Goal: Task Accomplishment & Management: Complete application form

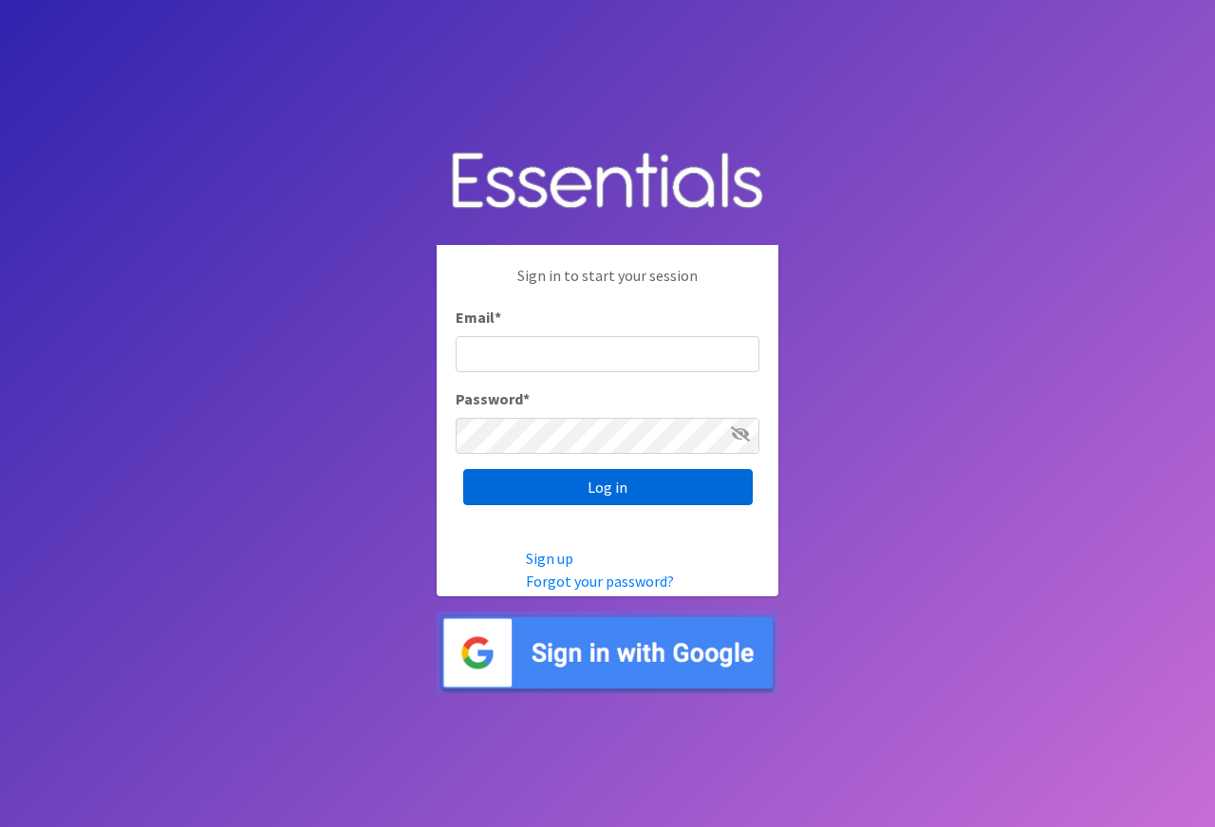
click at [607, 500] on input "Log in" at bounding box center [608, 487] width 290 height 36
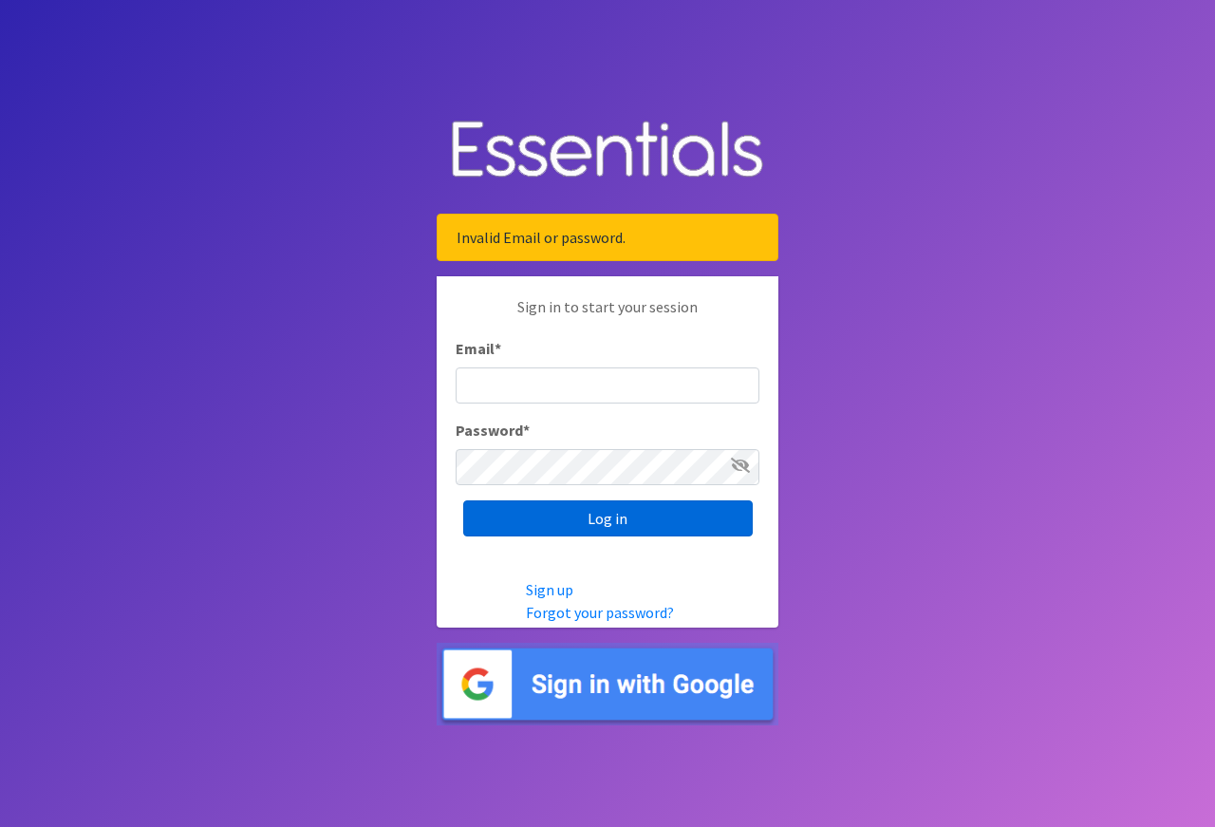
click at [603, 523] on input "Log in" at bounding box center [608, 518] width 290 height 36
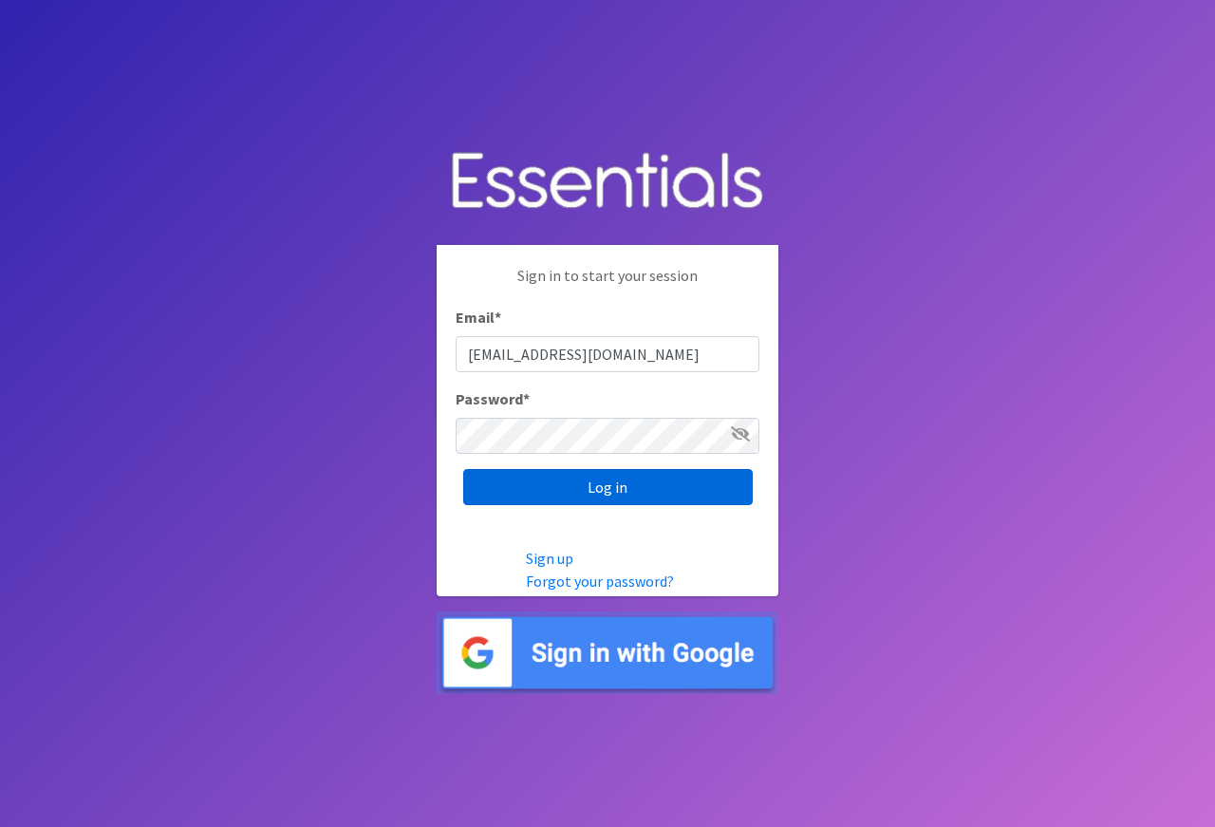
type input "[EMAIL_ADDRESS][DOMAIN_NAME]"
click at [591, 501] on input "Log in" at bounding box center [608, 487] width 290 height 36
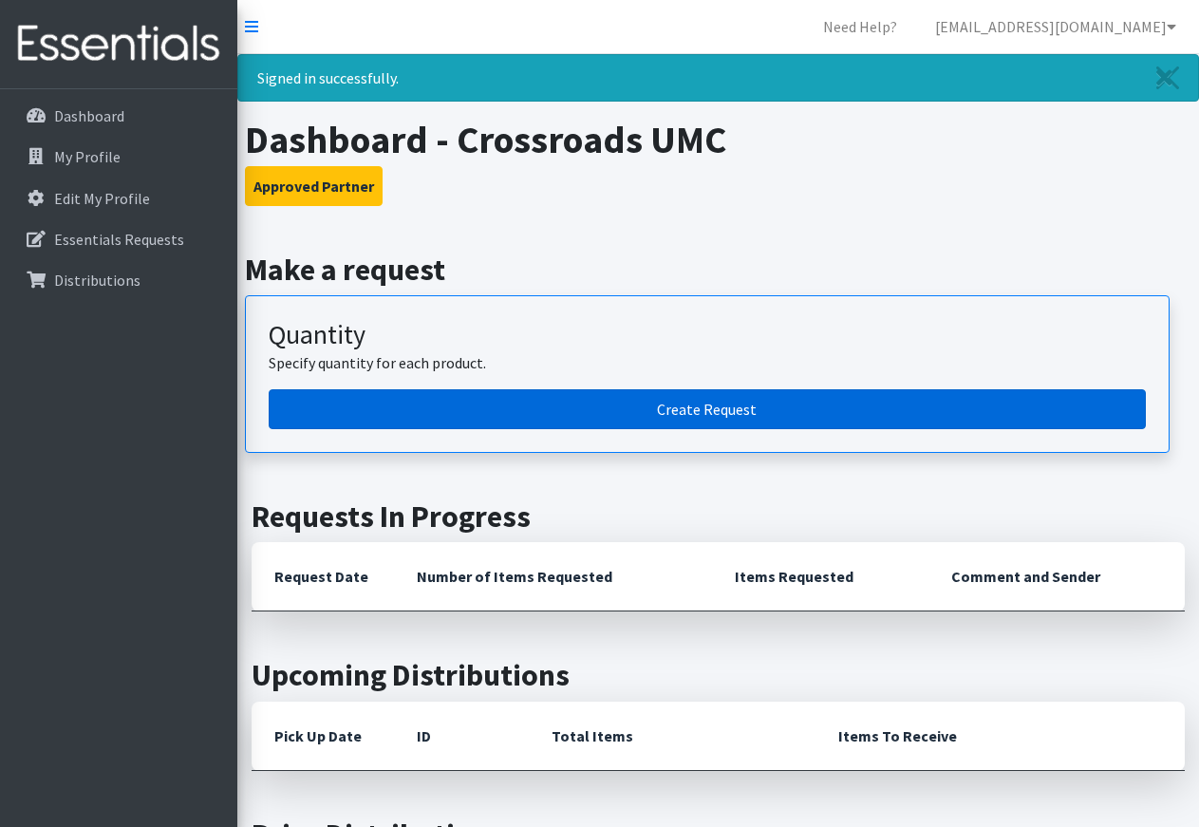
click at [399, 407] on link "Create Request" at bounding box center [707, 409] width 877 height 40
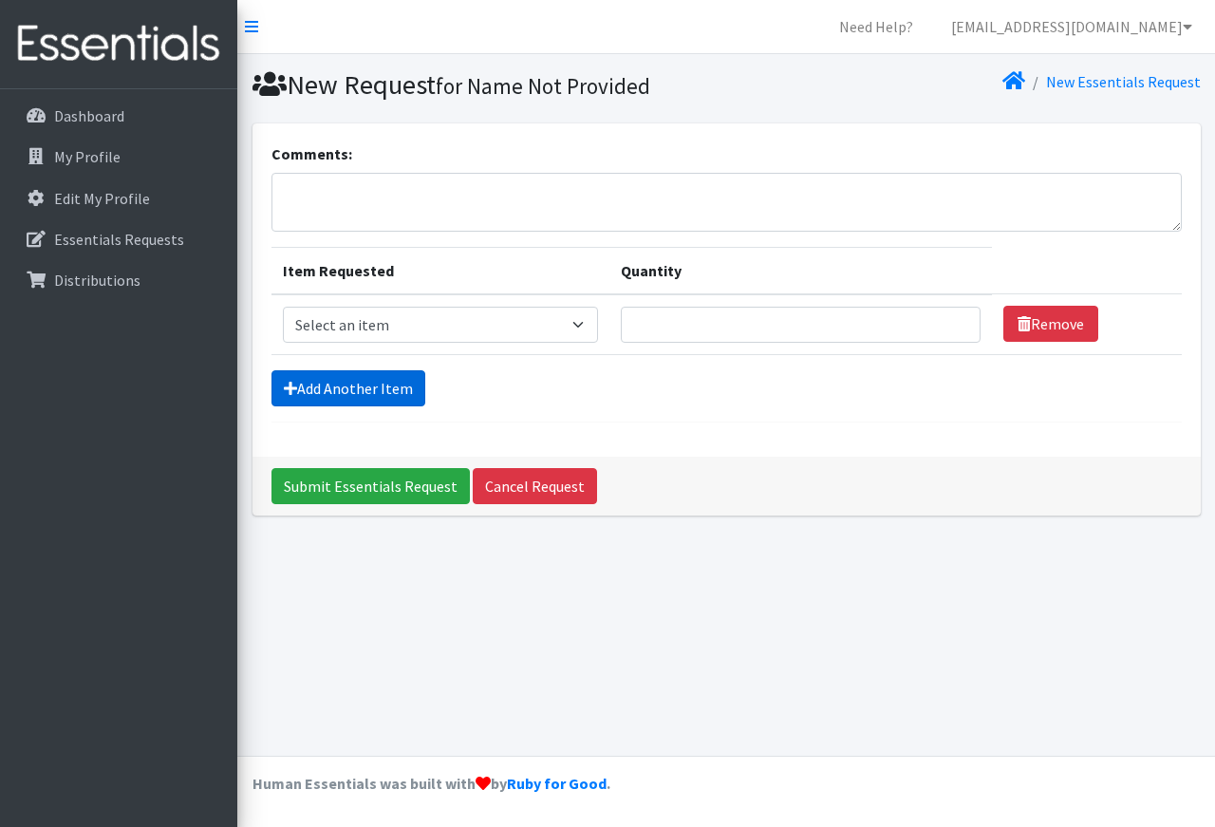
click at [403, 385] on link "Add Another Item" at bounding box center [349, 388] width 154 height 36
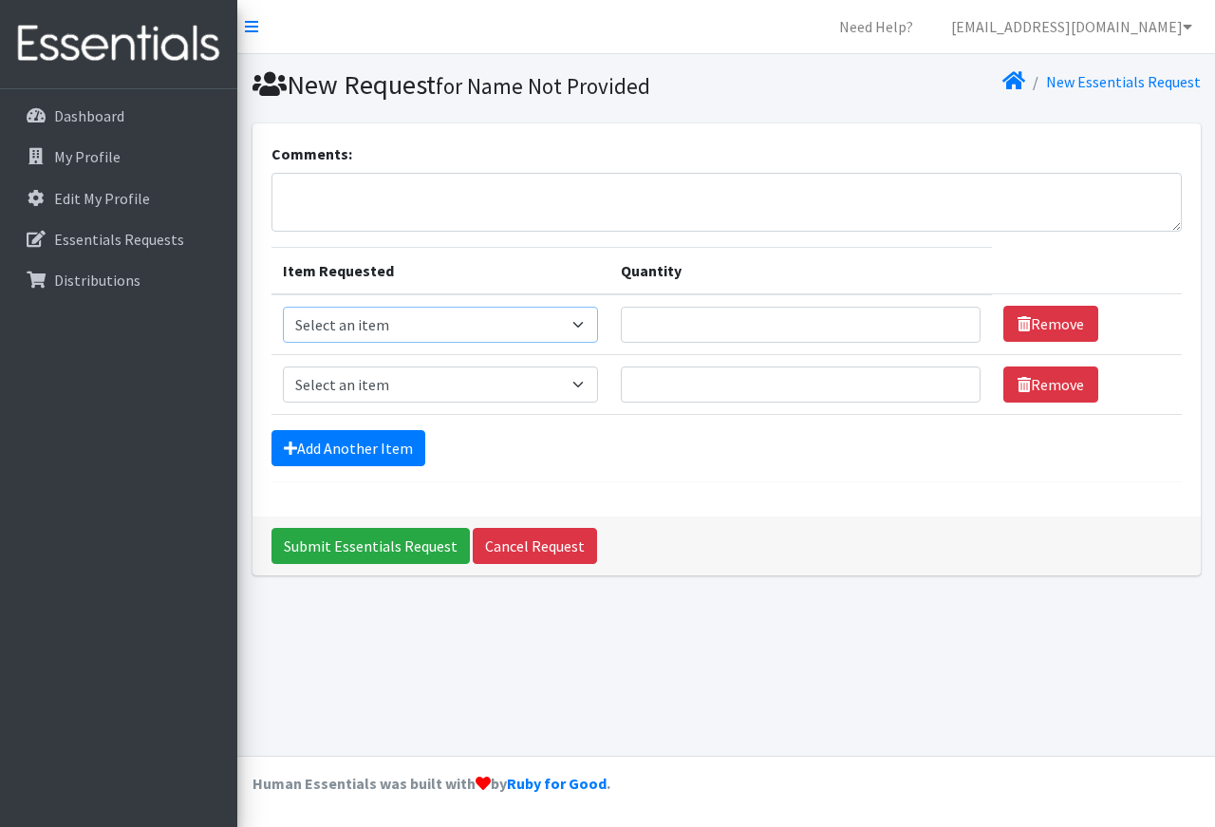
click at [283, 307] on select "Select an item Adult XXX Large Adult Large Adult XX Large Adult Medium Adult Sm…" at bounding box center [441, 325] width 316 height 36
click at [704, 508] on div "Comments: Item Requested Quantity Item Requested Select an item Adult XXX Large…" at bounding box center [727, 319] width 949 height 393
click at [283, 367] on select "Select an item Adult XXX Large Adult Large Adult XX Large Adult Medium Adult Sm…" at bounding box center [441, 385] width 316 height 36
click at [701, 476] on form "Comments: Item Requested Quantity Item Requested Select an item Adult XXX Large…" at bounding box center [727, 312] width 911 height 340
click at [1042, 379] on link "Remove" at bounding box center [1051, 385] width 95 height 36
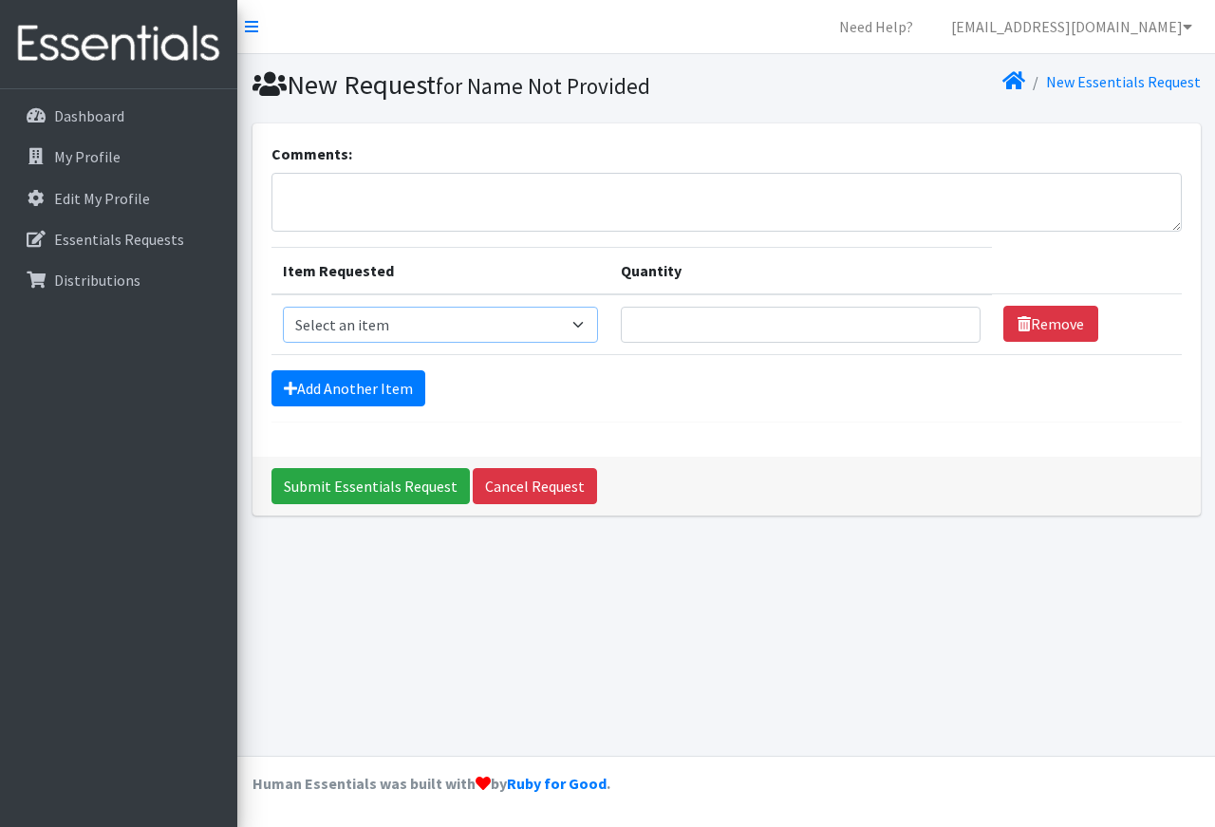
click at [283, 307] on select "Select an item Adult XXX Large Adult Large Adult XX Large Adult Medium Adult Sm…" at bounding box center [441, 325] width 316 height 36
select select "4934"
click option "Adult Large" at bounding box center [0, 0] width 0 height 0
click at [667, 329] on input "Quantity" at bounding box center [801, 325] width 360 height 36
type input "30"
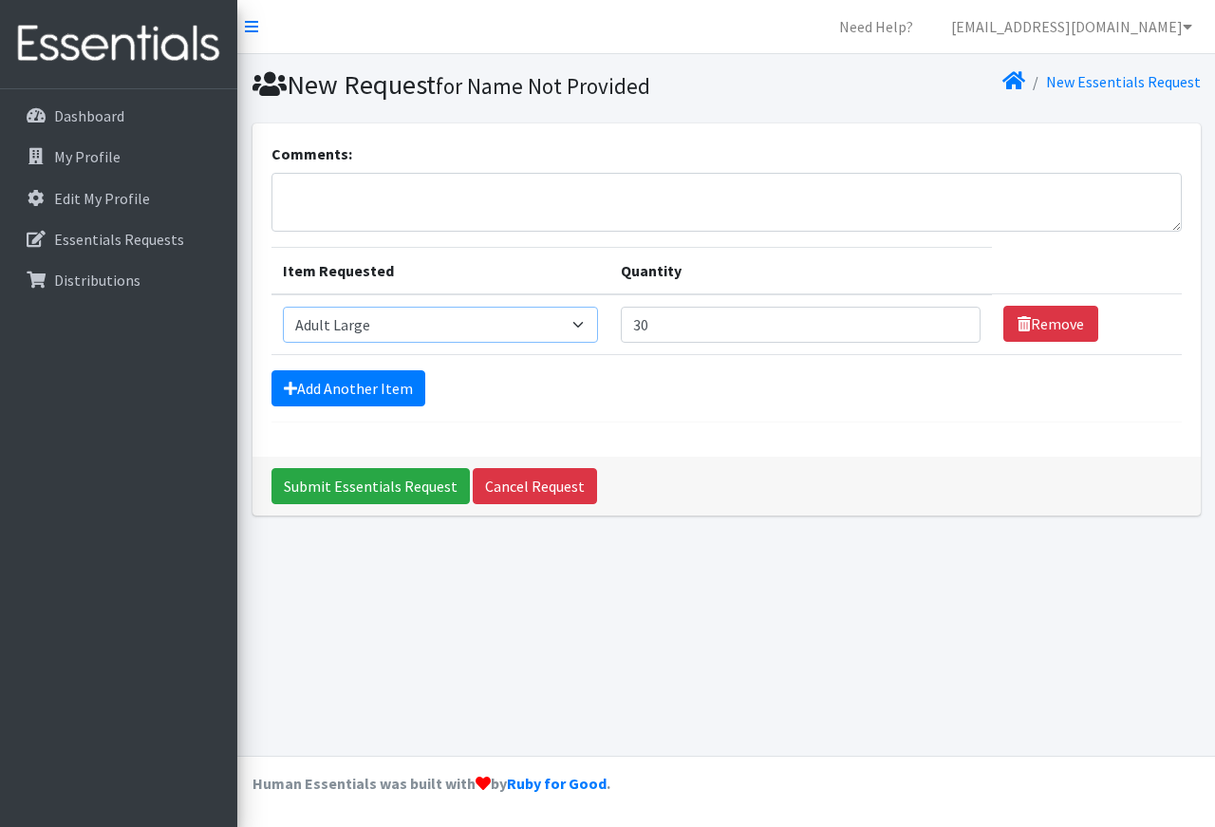
click at [283, 307] on select "Select an item Adult XXX Large Adult Large Adult XX Large Adult Medium Adult Sm…" at bounding box center [441, 325] width 316 height 36
click option "Adult XX Large" at bounding box center [0, 0] width 0 height 0
click at [283, 307] on select "Select an item Adult XXX Large Adult Large Adult XX Large Adult Medium Adult Sm…" at bounding box center [441, 325] width 316 height 36
select select "4934"
click option "Adult Large" at bounding box center [0, 0] width 0 height 0
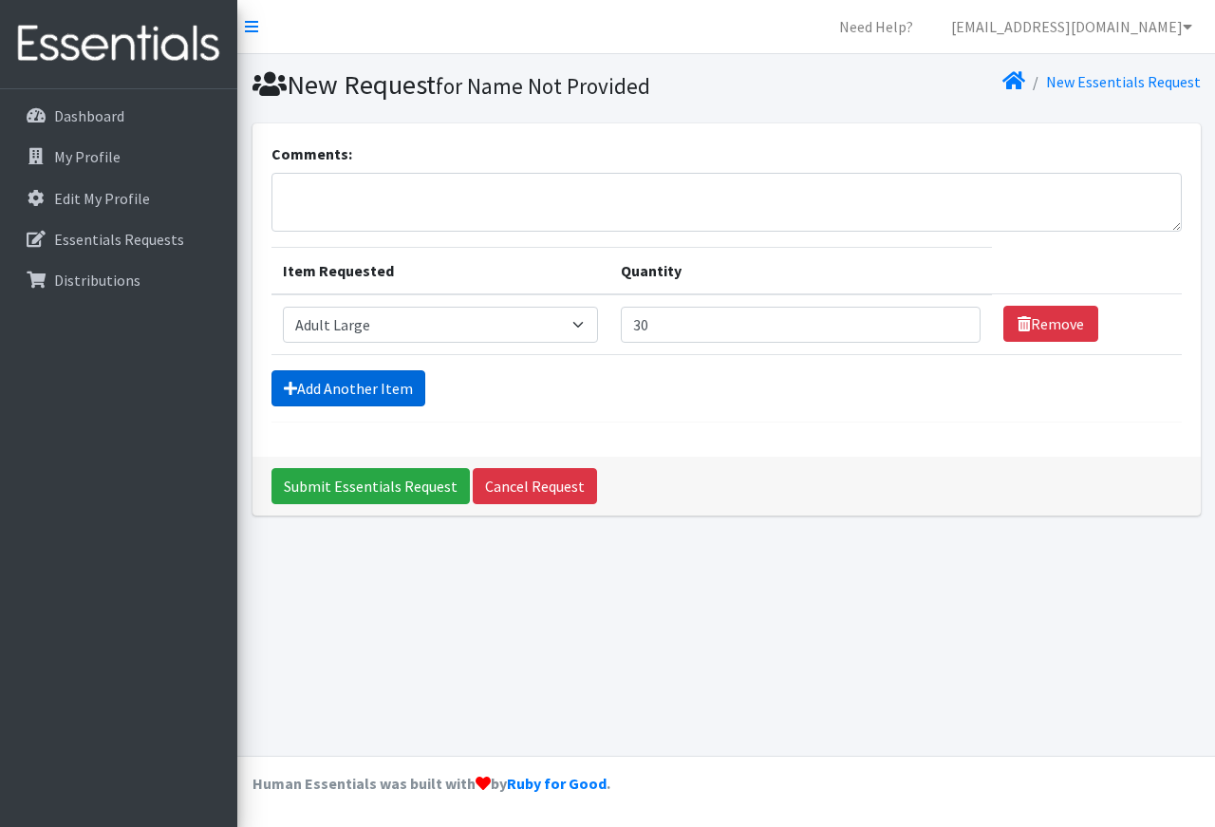
click at [404, 385] on link "Add Another Item" at bounding box center [349, 388] width 154 height 36
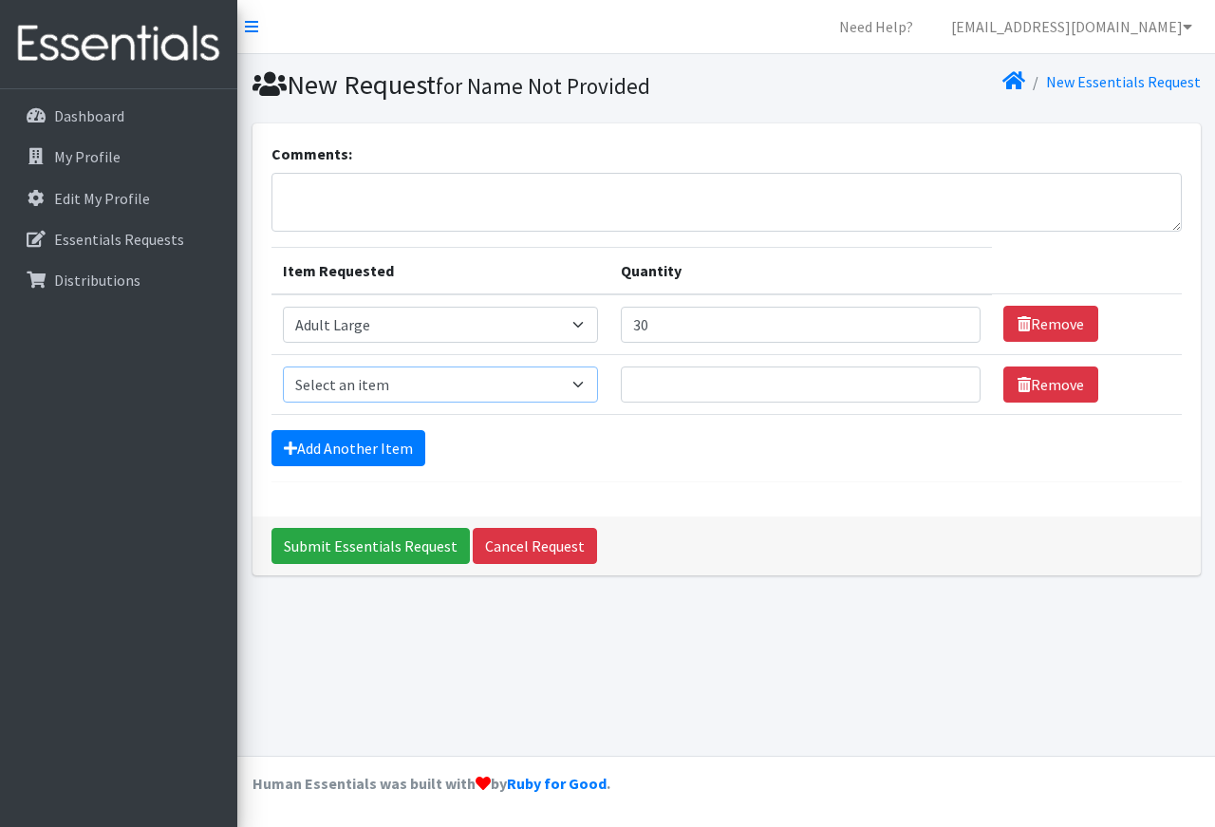
click at [283, 367] on select "Select an item Adult XXX Large Adult Large Adult XX Large Adult Medium Adult Sm…" at bounding box center [441, 385] width 316 height 36
select select "8842"
click option "Adult XX Large" at bounding box center [0, 0] width 0 height 0
click at [663, 392] on input "Quantity" at bounding box center [801, 385] width 360 height 36
type input "30"
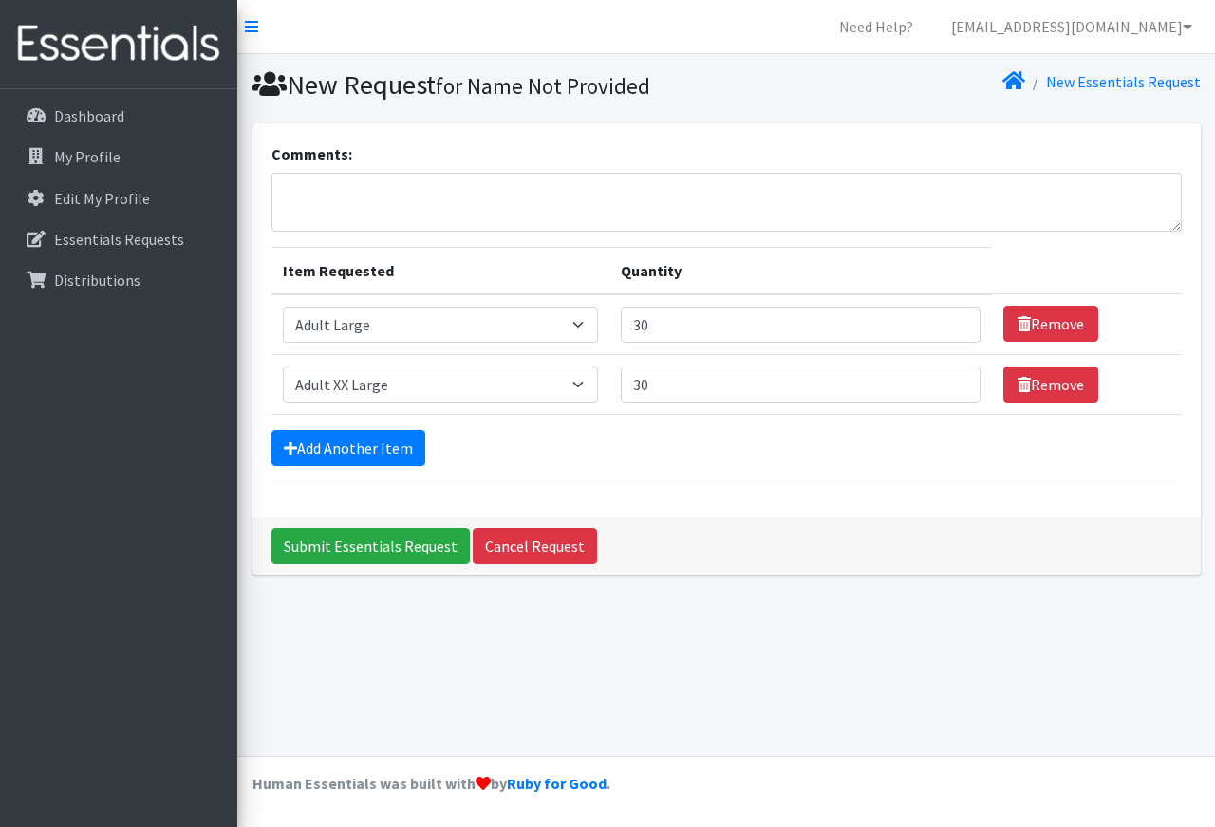
click at [338, 466] on form "Comments: Item Requested Quantity Item Requested Select an item Adult XXX Large…" at bounding box center [727, 312] width 911 height 340
click at [389, 446] on link "Add Another Item" at bounding box center [349, 448] width 154 height 36
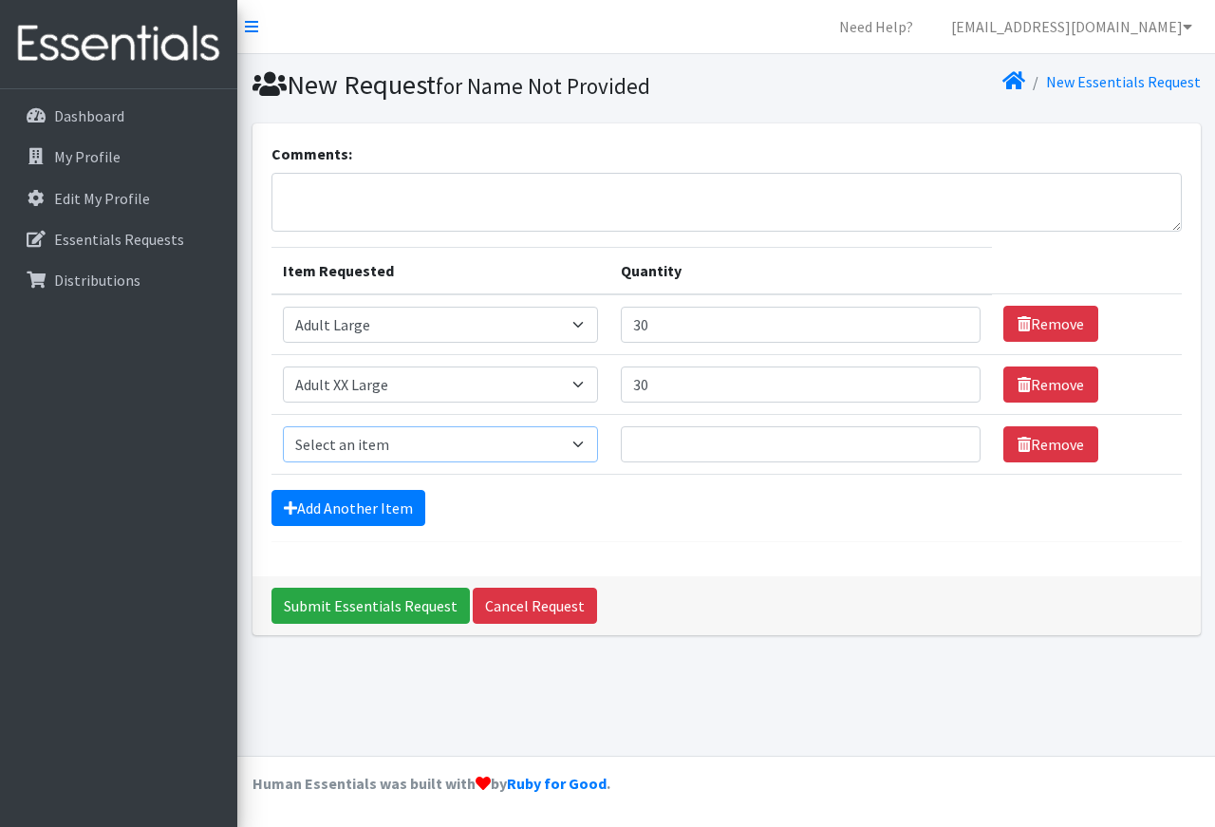
click at [283, 426] on select "Select an item Adult XXX Large Adult Large Adult XX Large Adult Medium Adult Sm…" at bounding box center [441, 444] width 316 height 36
select select "4933"
click option "Adult Medium" at bounding box center [0, 0] width 0 height 0
click at [639, 448] on input "Quantity" at bounding box center [801, 444] width 360 height 36
type input "30"
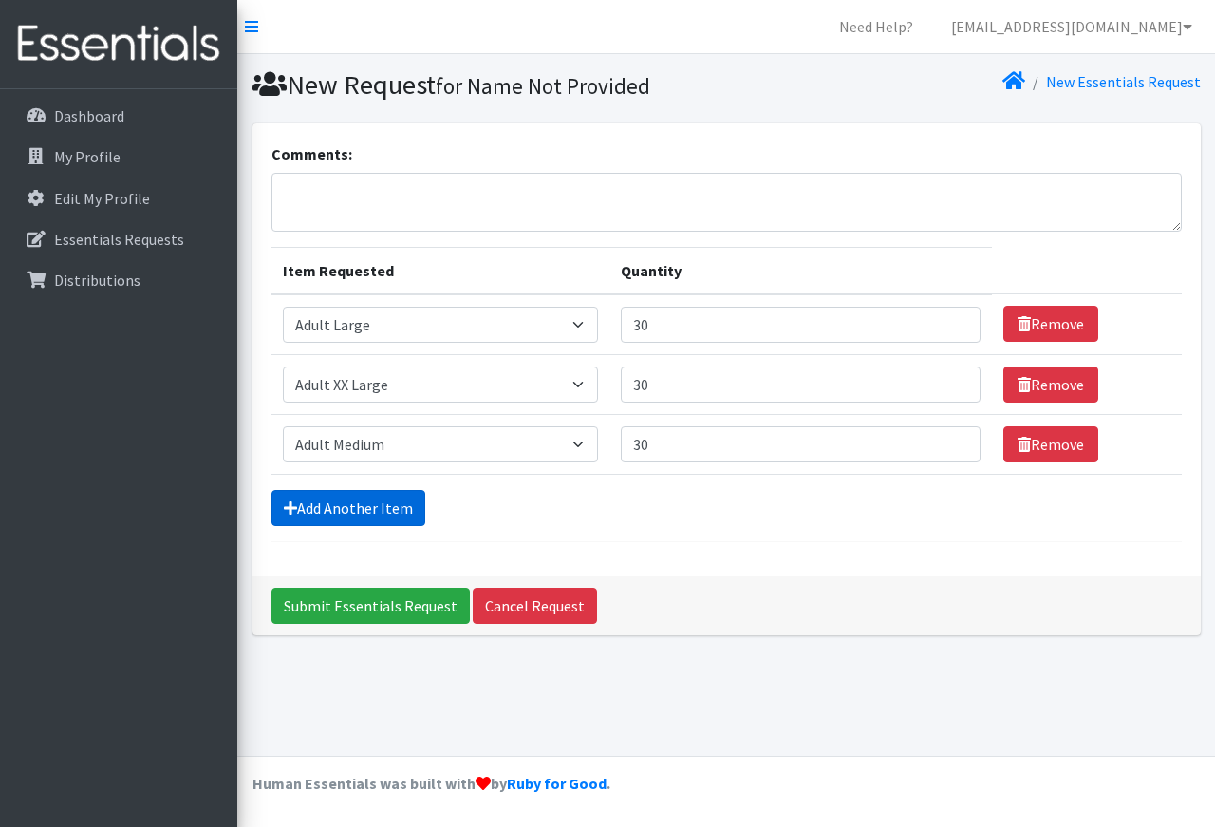
click at [392, 505] on link "Add Another Item" at bounding box center [349, 508] width 154 height 36
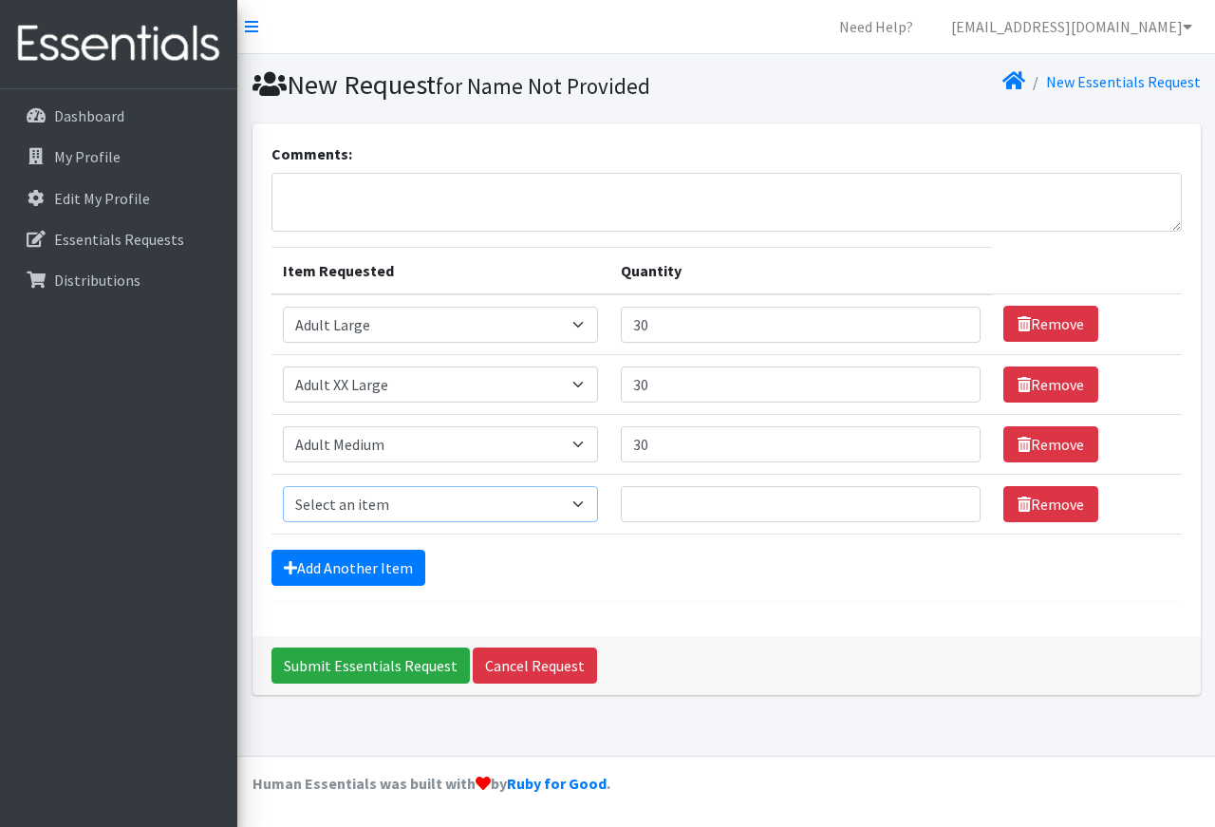
click at [283, 486] on select "Select an item Adult XXX Large Adult Large Adult XX Large Adult Medium Adult Sm…" at bounding box center [441, 504] width 316 height 36
select select "4738"
click option "Adult Small" at bounding box center [0, 0] width 0 height 0
click at [651, 506] on input "Quantity" at bounding box center [801, 504] width 360 height 36
type input "30"
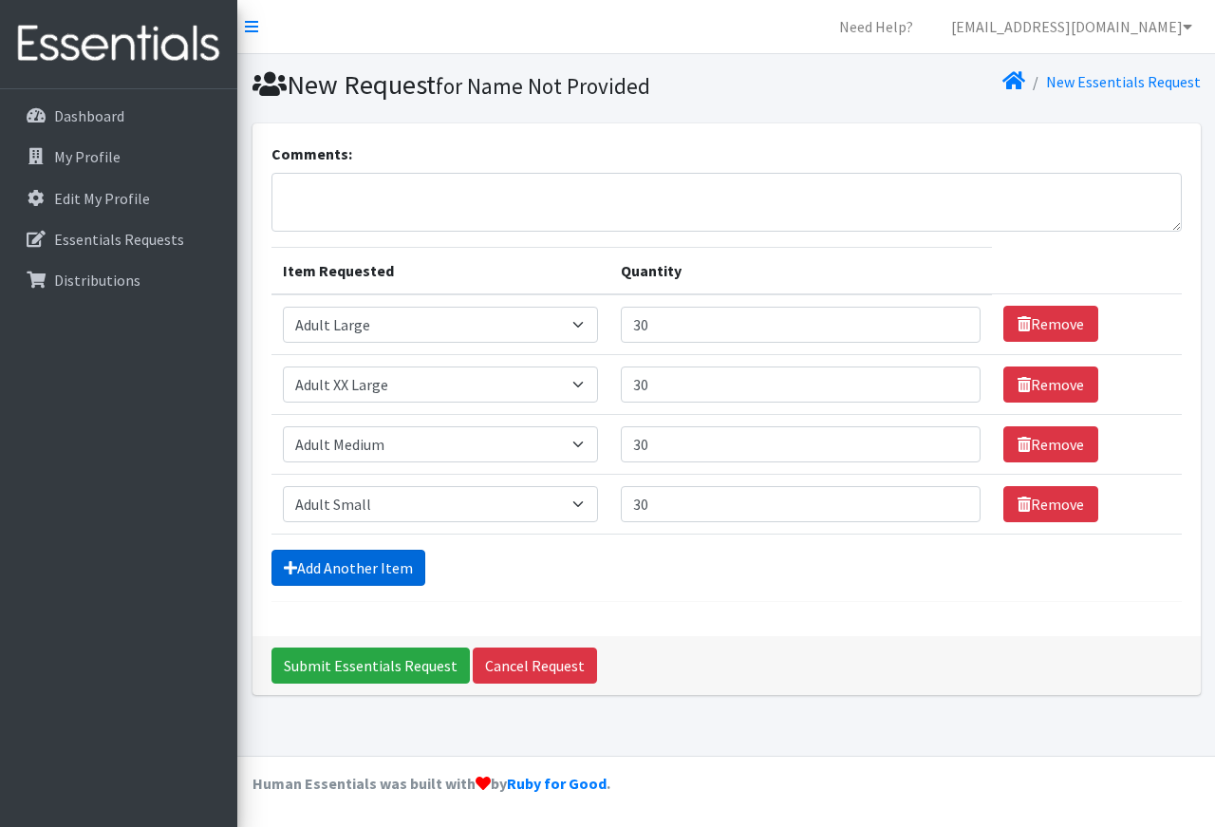
click at [348, 571] on link "Add Another Item" at bounding box center [349, 568] width 154 height 36
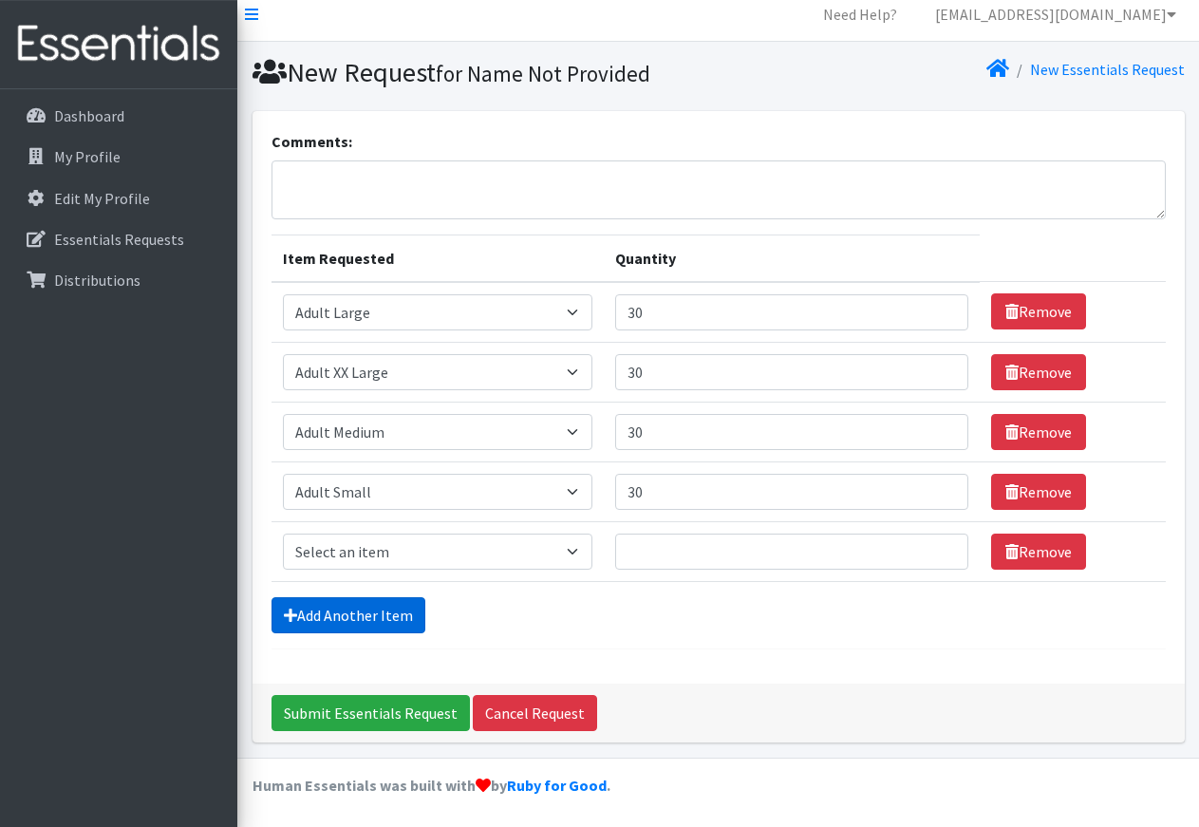
scroll to position [14, 0]
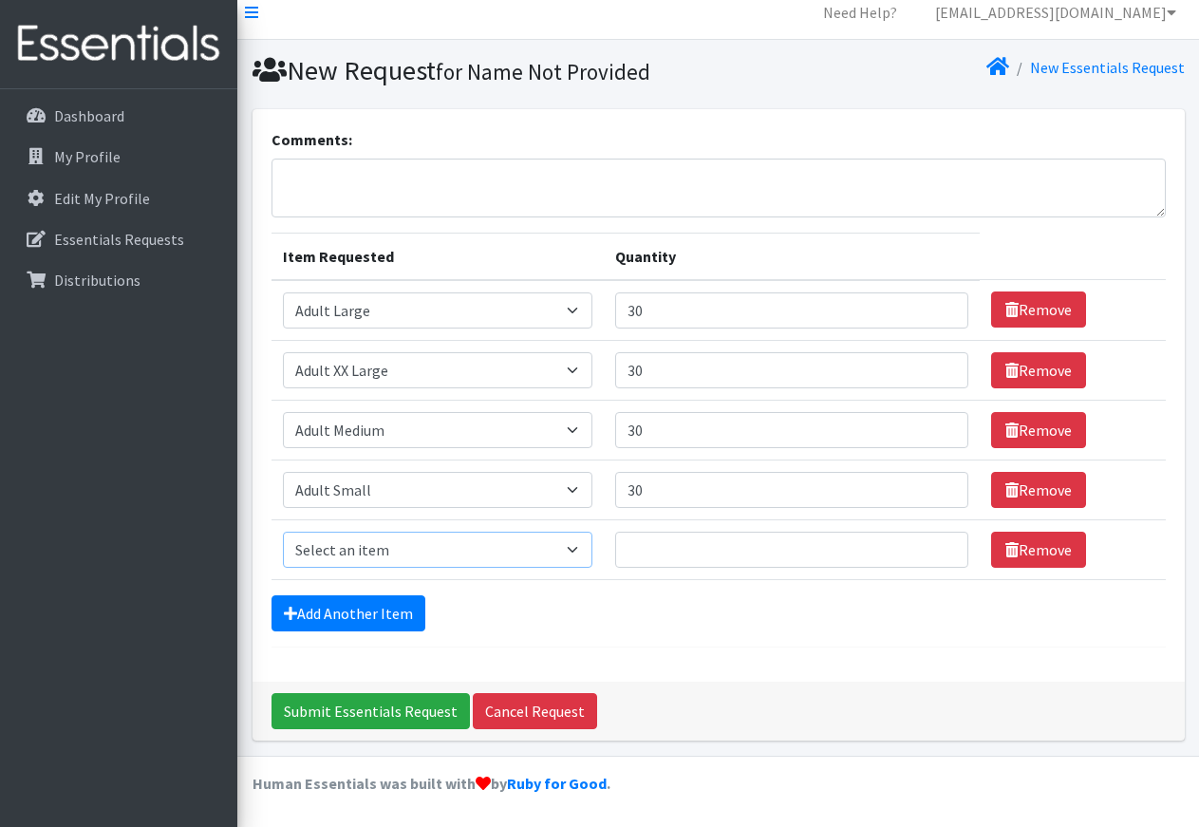
click at [283, 532] on select "Select an item Adult XXX Large Adult Large Adult XX Large Adult Medium Adult Sm…" at bounding box center [438, 550] width 310 height 36
select select "4737"
click option "Adult X-Small" at bounding box center [0, 0] width 0 height 0
click at [1043, 552] on link "Remove" at bounding box center [1038, 550] width 95 height 36
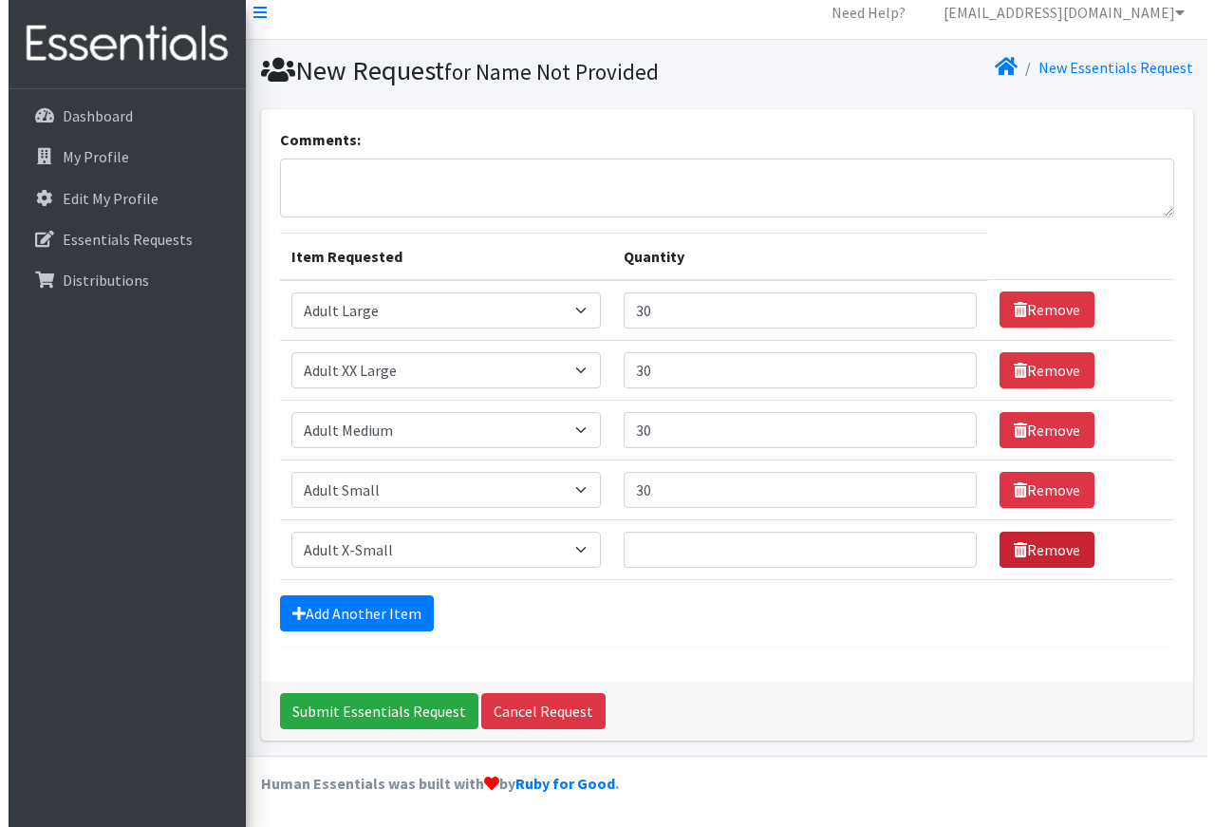
scroll to position [0, 0]
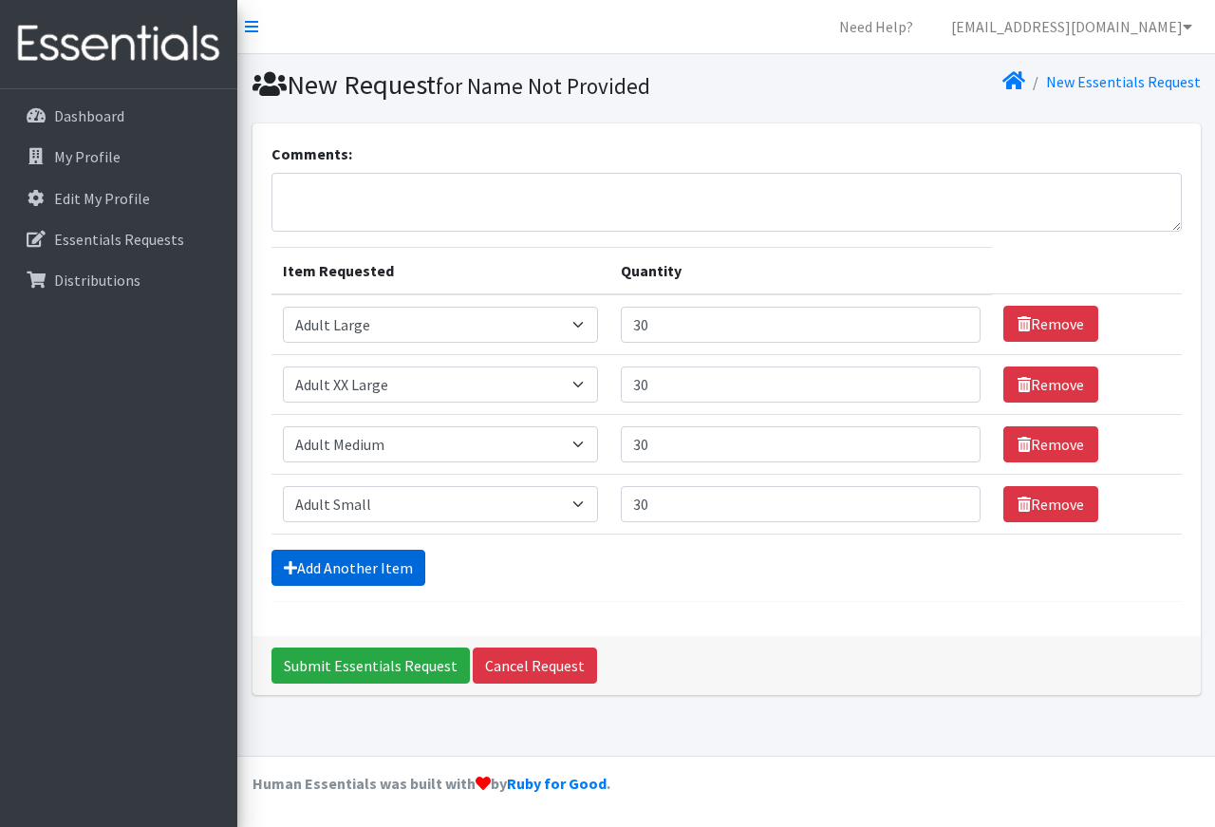
click at [392, 562] on link "Add Another Item" at bounding box center [349, 568] width 154 height 36
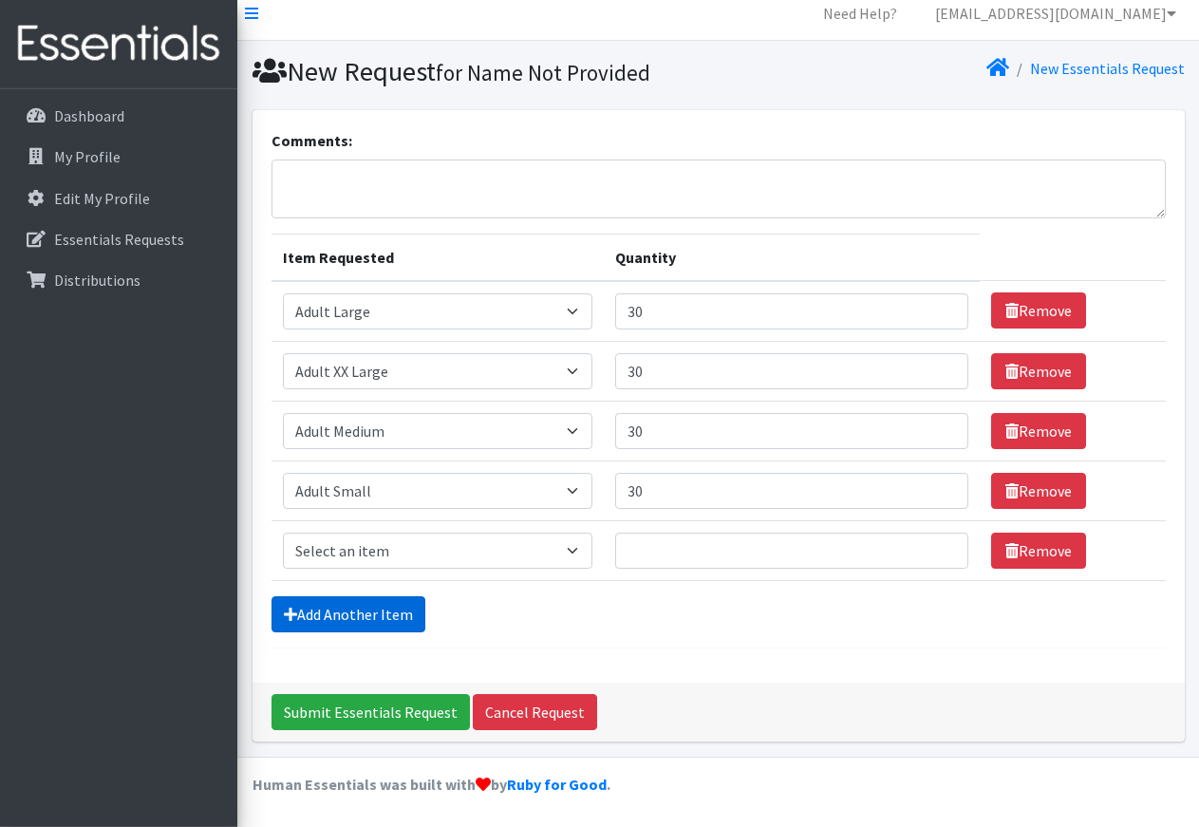
scroll to position [14, 0]
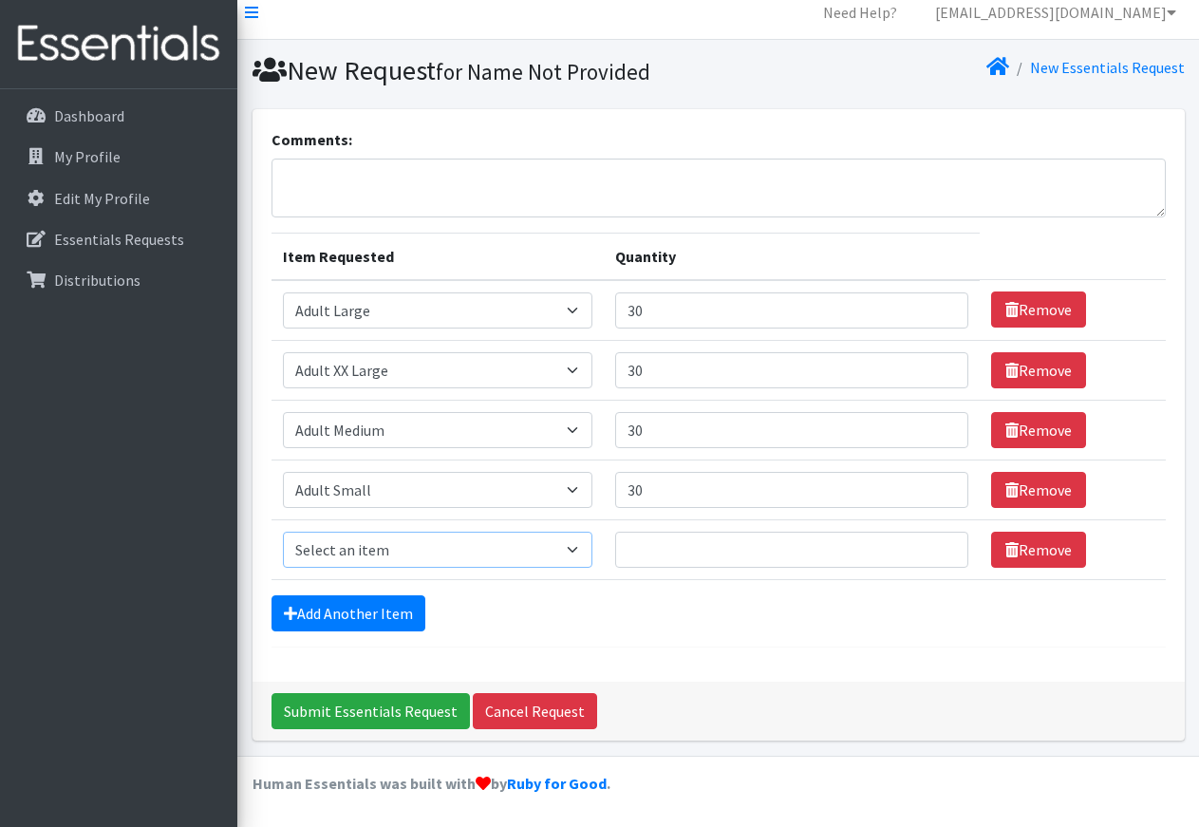
click at [283, 532] on select "Select an item Adult XXX Large Adult Large Adult XX Large Adult Medium Adult Sm…" at bounding box center [438, 550] width 310 height 36
select select "4737"
click option "Adult X-Small" at bounding box center [0, 0] width 0 height 0
click at [641, 549] on input "Quantity" at bounding box center [791, 550] width 353 height 36
type input "30"
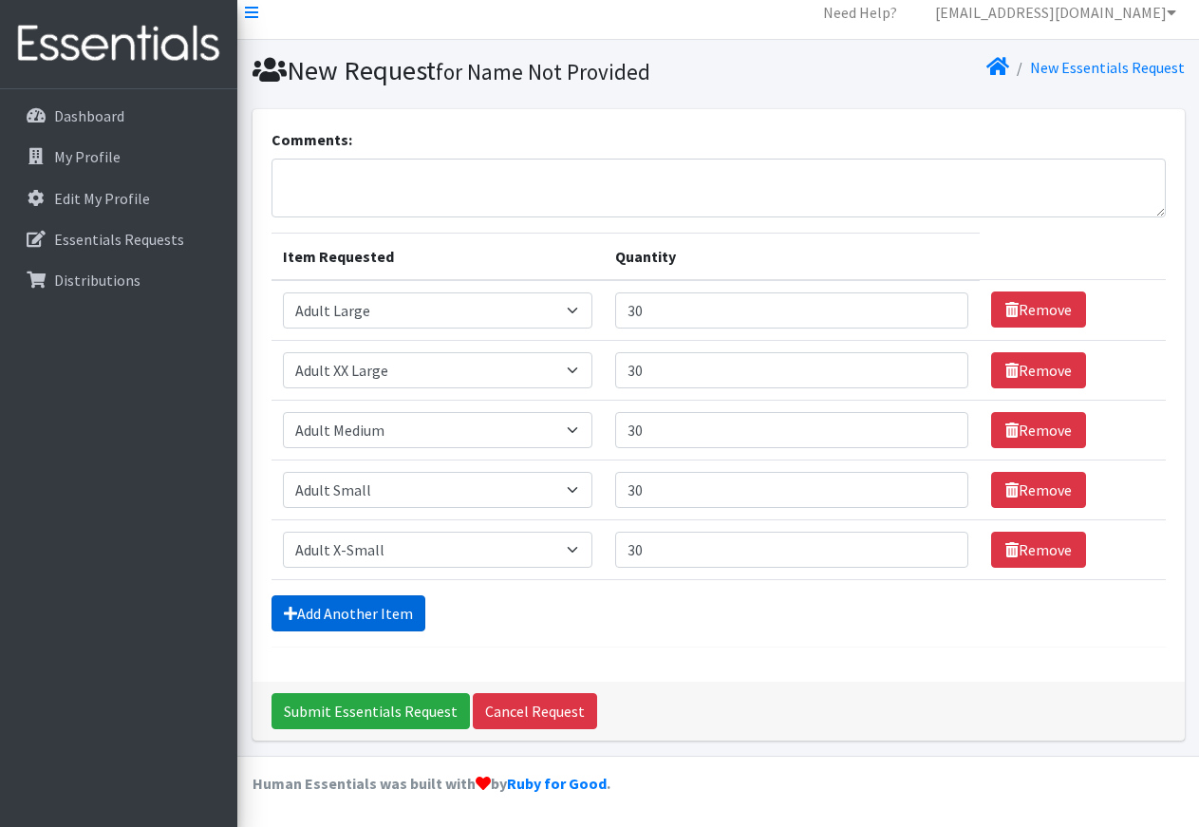
click at [365, 611] on link "Add Another Item" at bounding box center [349, 613] width 154 height 36
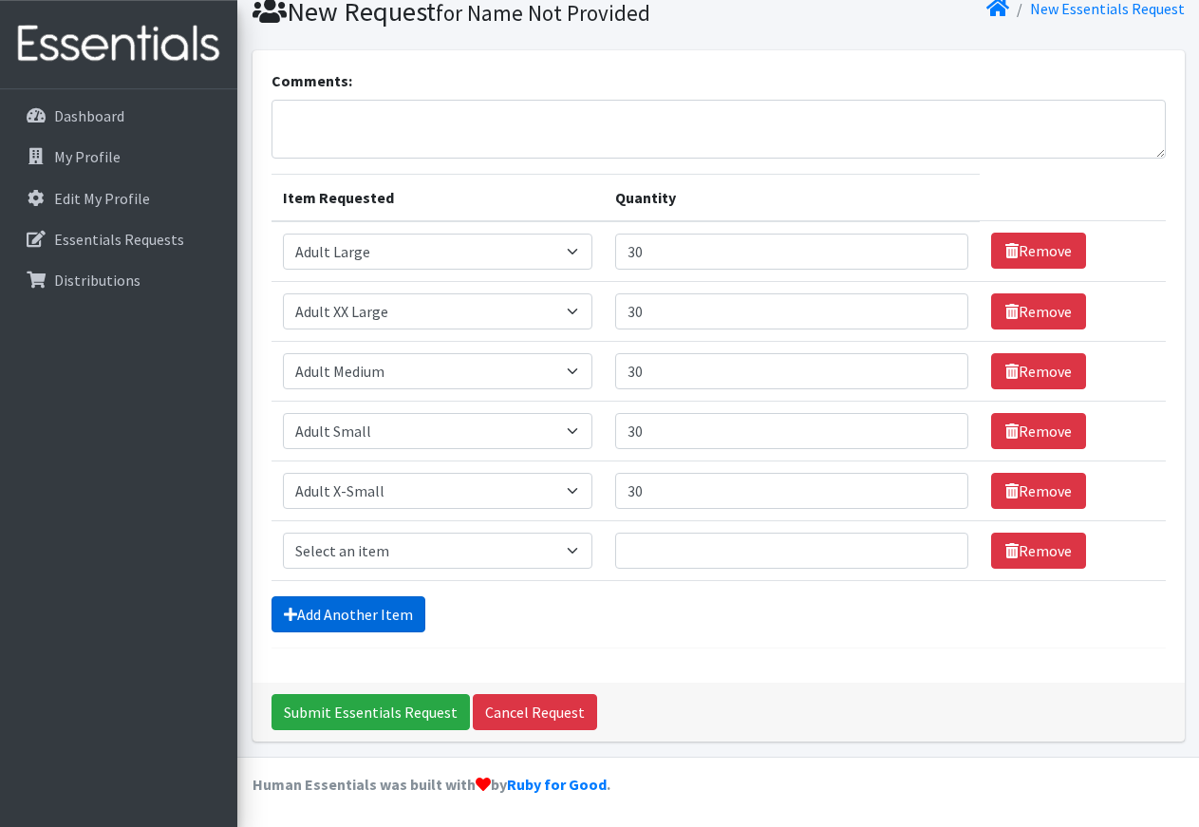
scroll to position [74, 0]
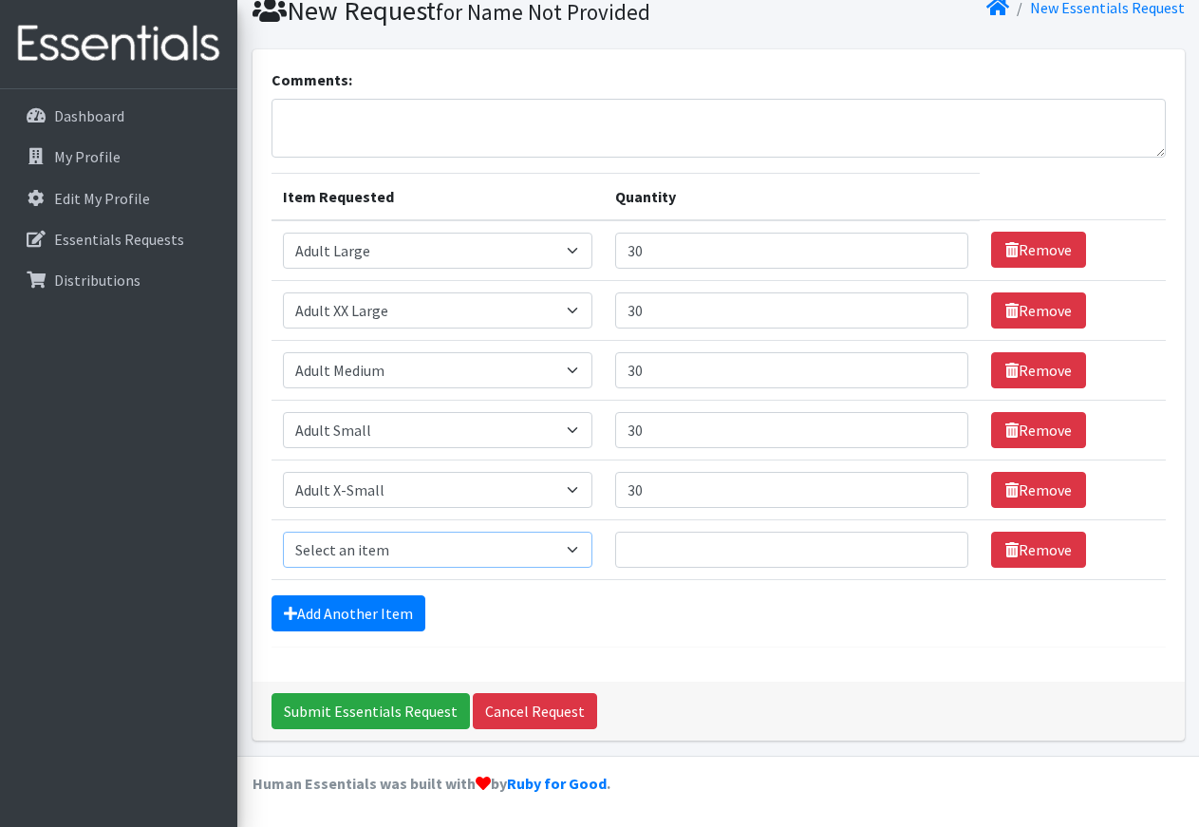
click at [283, 532] on select "Select an item Adult XXX Large Adult Large Adult XX Large Adult Medium Adult Sm…" at bounding box center [438, 550] width 310 height 36
select select "4935"
click option "Adult X Large" at bounding box center [0, 0] width 0 height 0
click at [674, 551] on input "Quantity" at bounding box center [791, 550] width 353 height 36
type input "30"
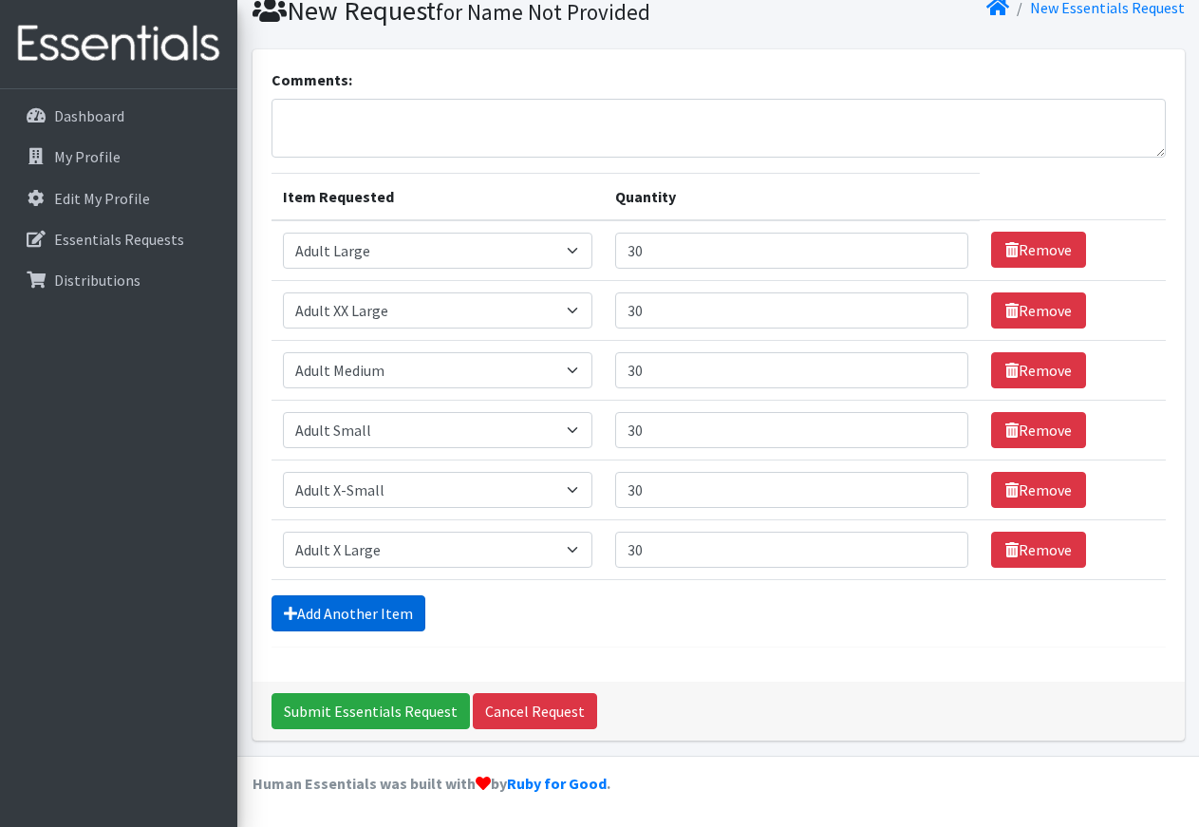
click at [363, 617] on link "Add Another Item" at bounding box center [349, 613] width 154 height 36
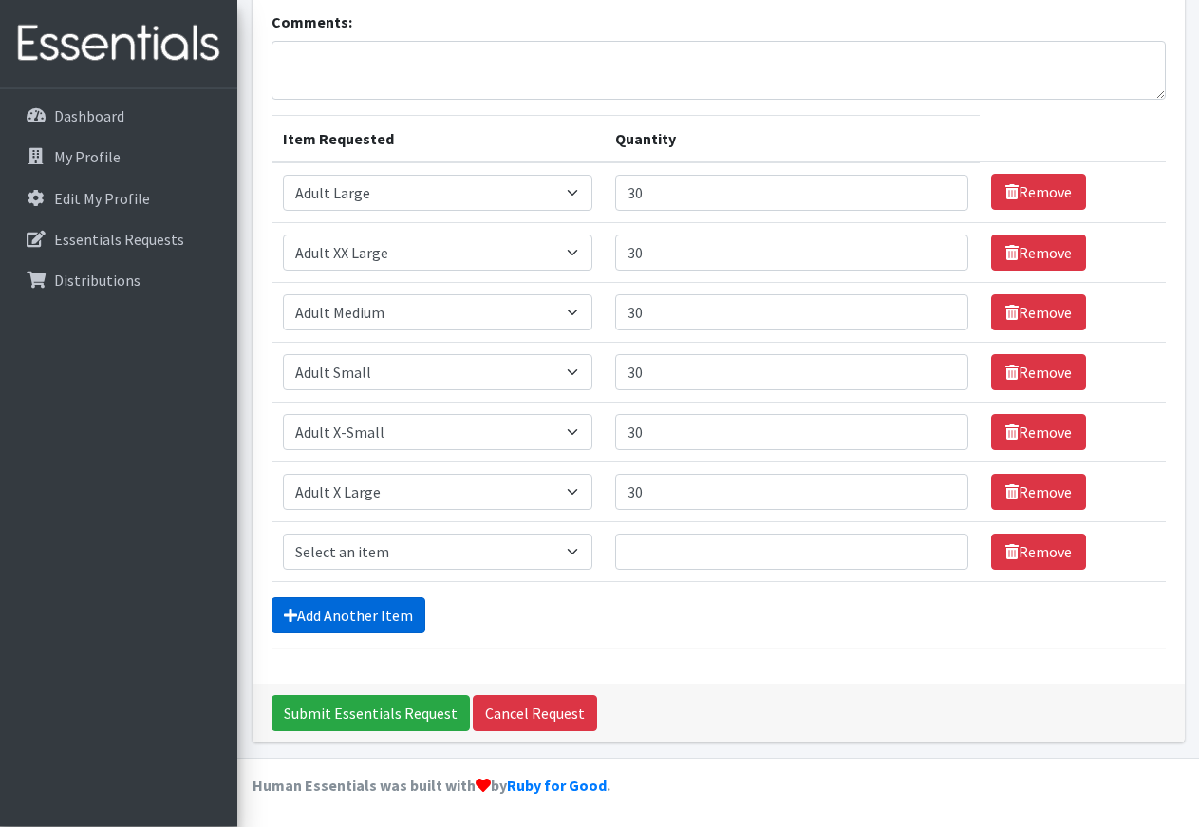
scroll to position [134, 0]
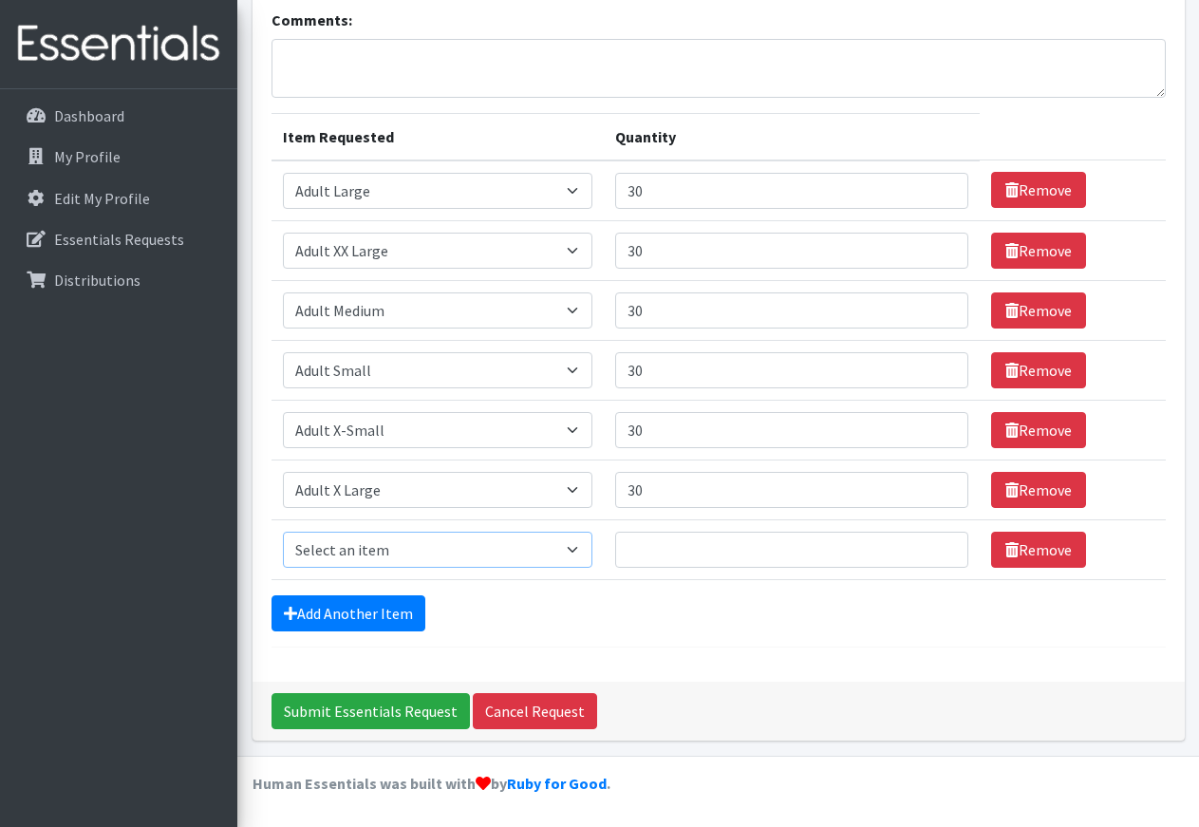
click at [283, 532] on select "Select an item Adult XXX Large Adult Large Adult XX Large Adult Medium Adult Sm…" at bounding box center [438, 550] width 310 height 36
select select "406"
click option "Diapers Size 0- Newborn" at bounding box center [0, 0] width 0 height 0
click at [651, 553] on input "Quantity" at bounding box center [791, 550] width 353 height 36
type input "500"
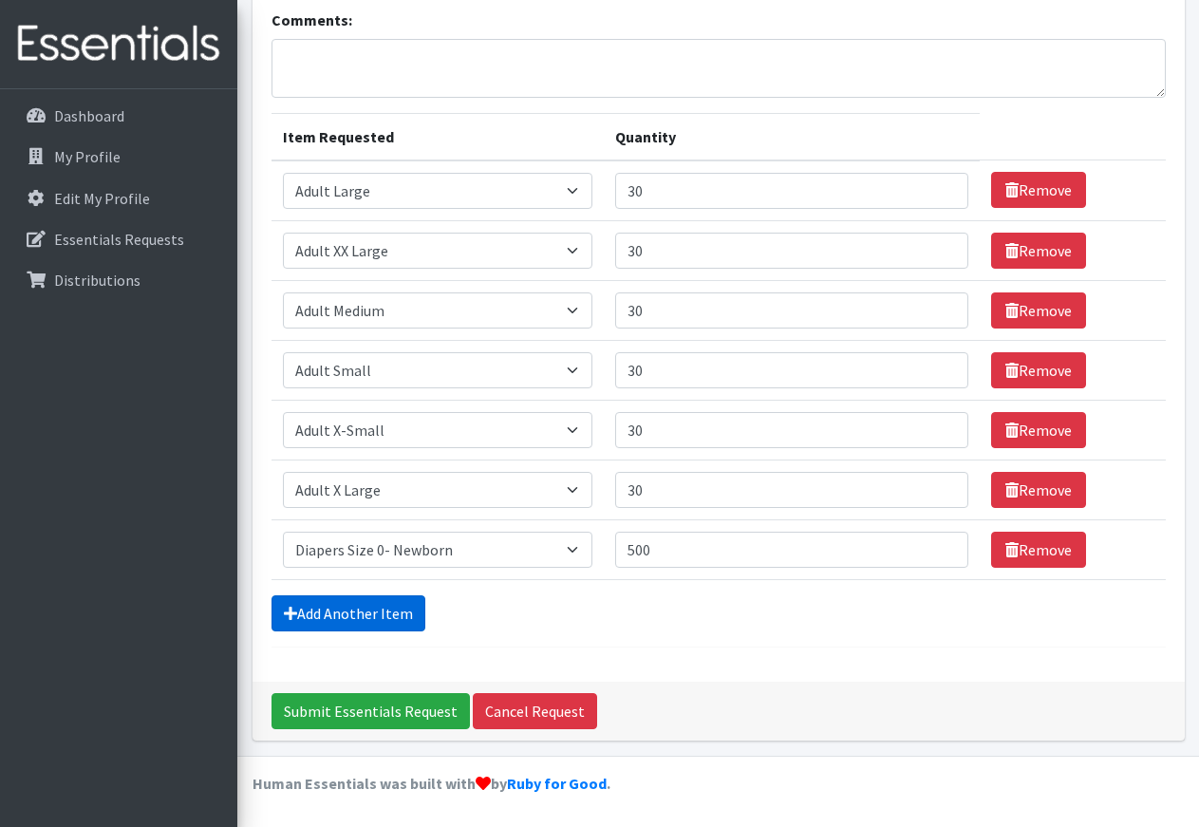
click at [378, 614] on link "Add Another Item" at bounding box center [349, 613] width 154 height 36
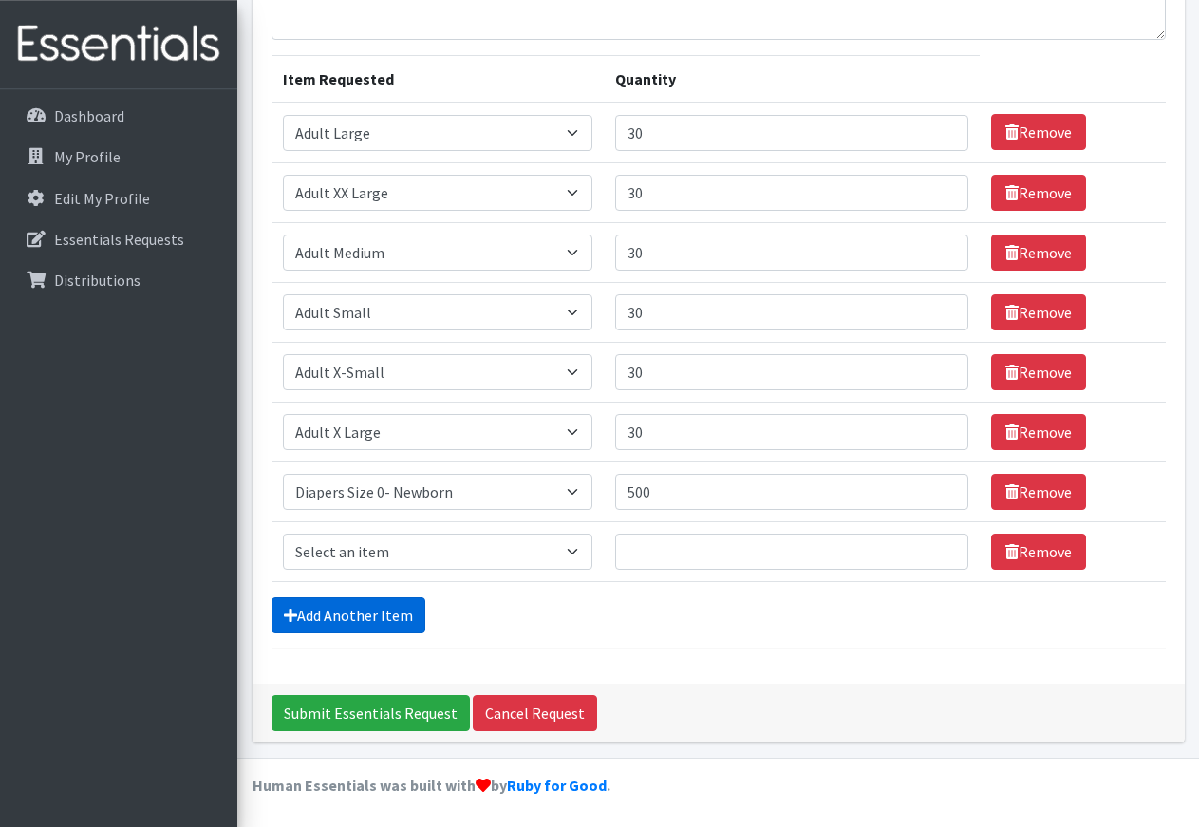
scroll to position [194, 0]
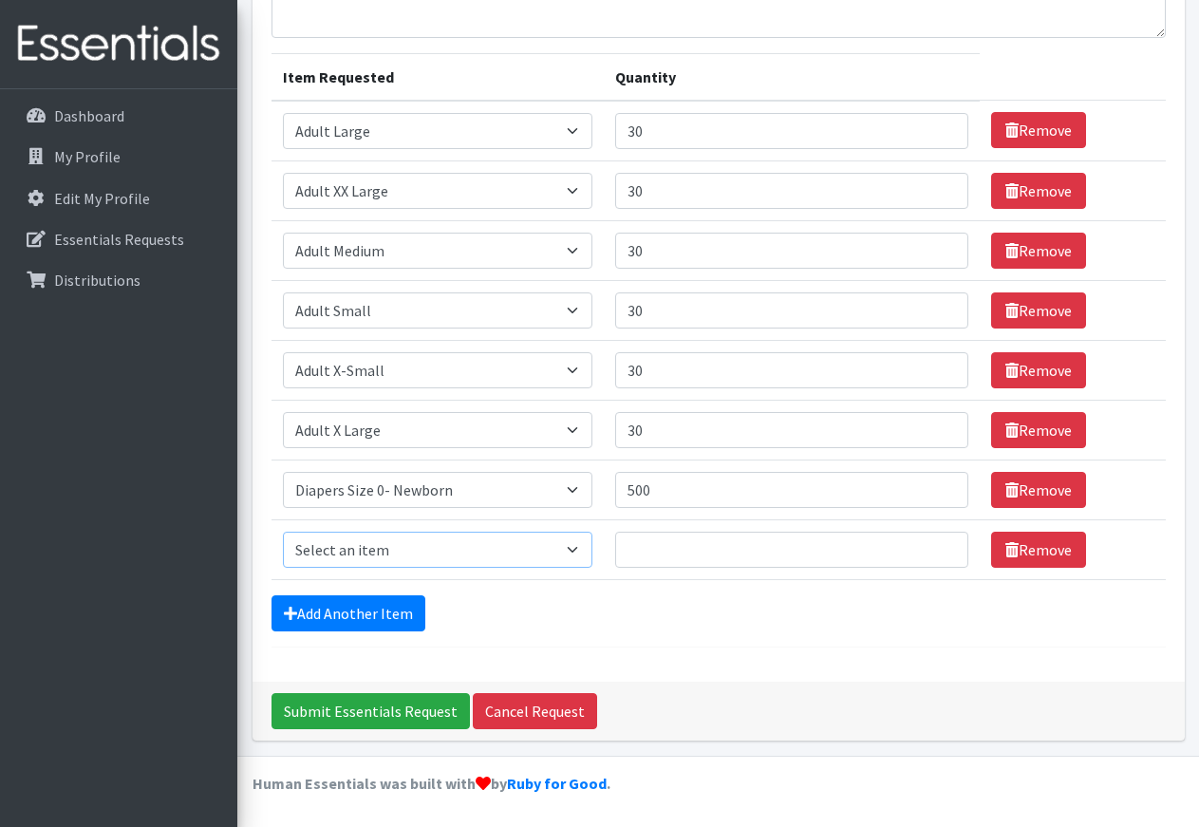
click at [283, 532] on select "Select an item Adult XXX Large Adult Large Adult XX Large Adult Medium Adult Sm…" at bounding box center [438, 550] width 310 height 36
select select "408"
click option "Diapers Size 1" at bounding box center [0, 0] width 0 height 0
click at [648, 550] on input "Quantity" at bounding box center [791, 550] width 353 height 36
type input "500"
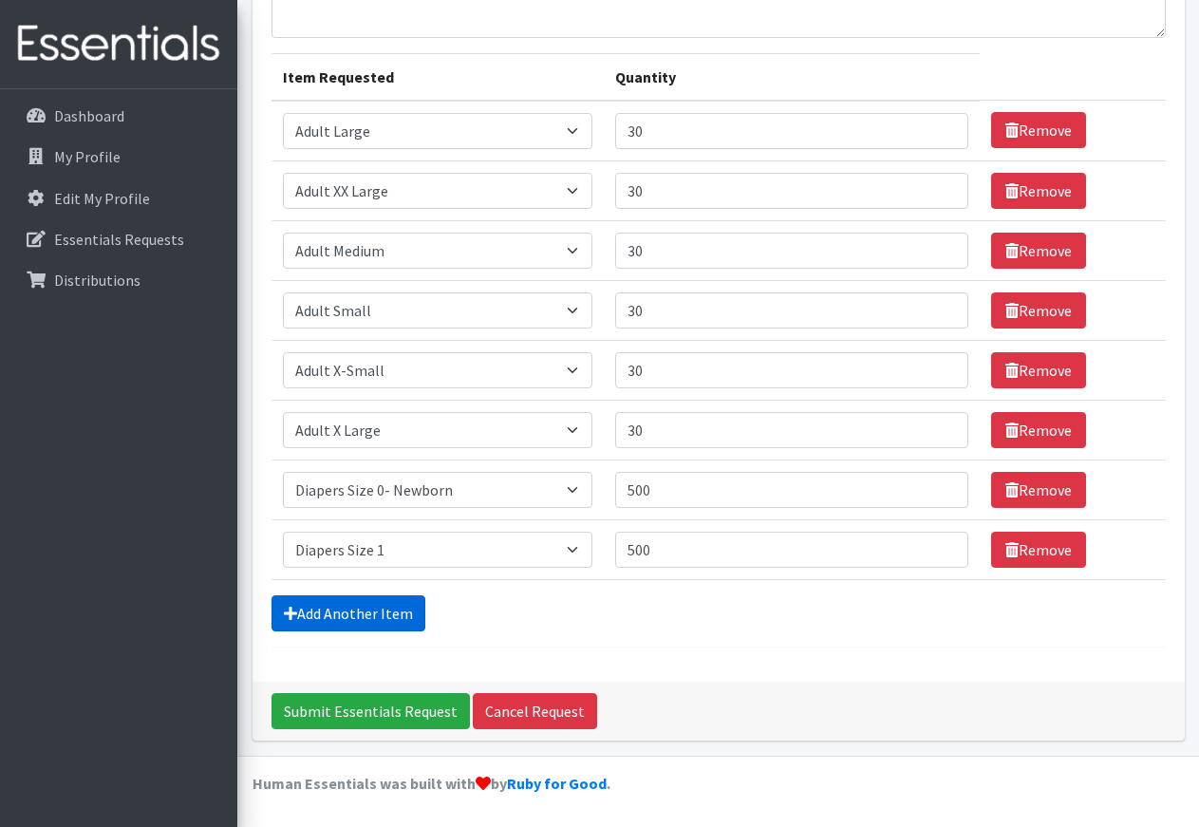
click at [332, 608] on link "Add Another Item" at bounding box center [349, 613] width 154 height 36
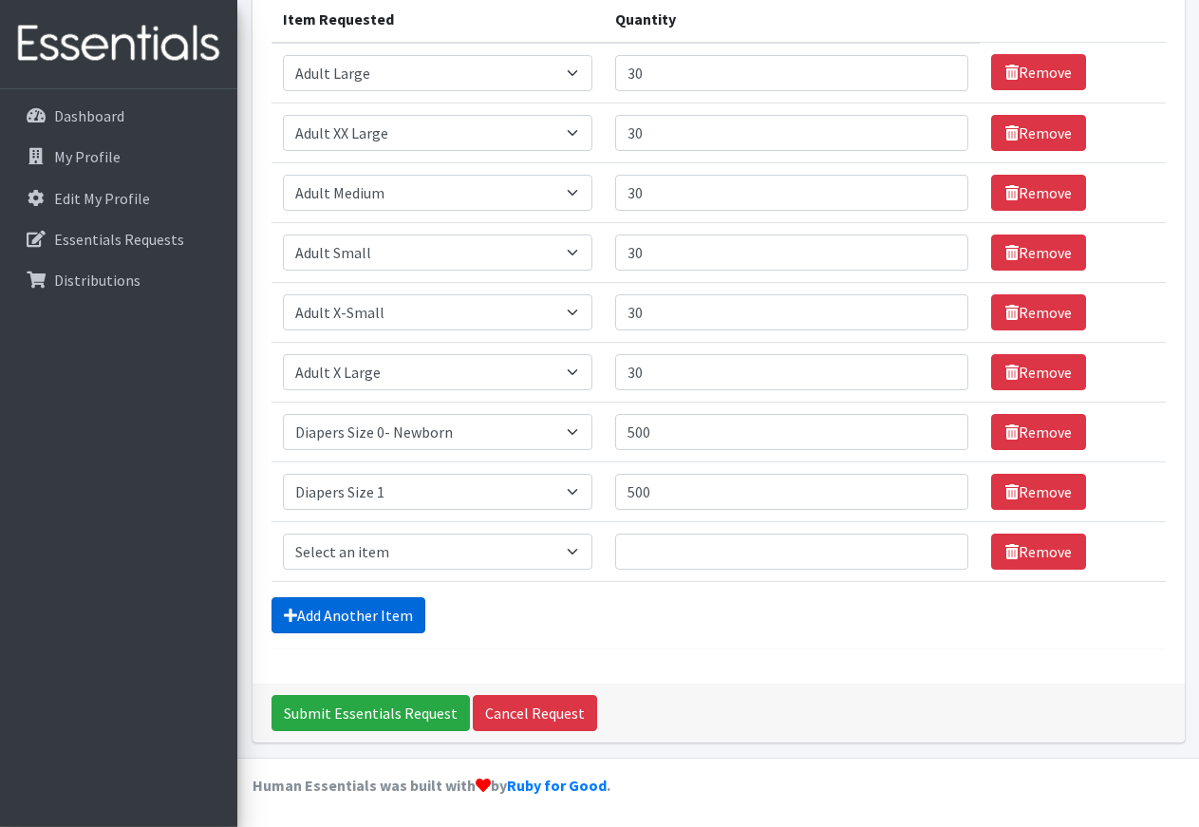
scroll to position [254, 0]
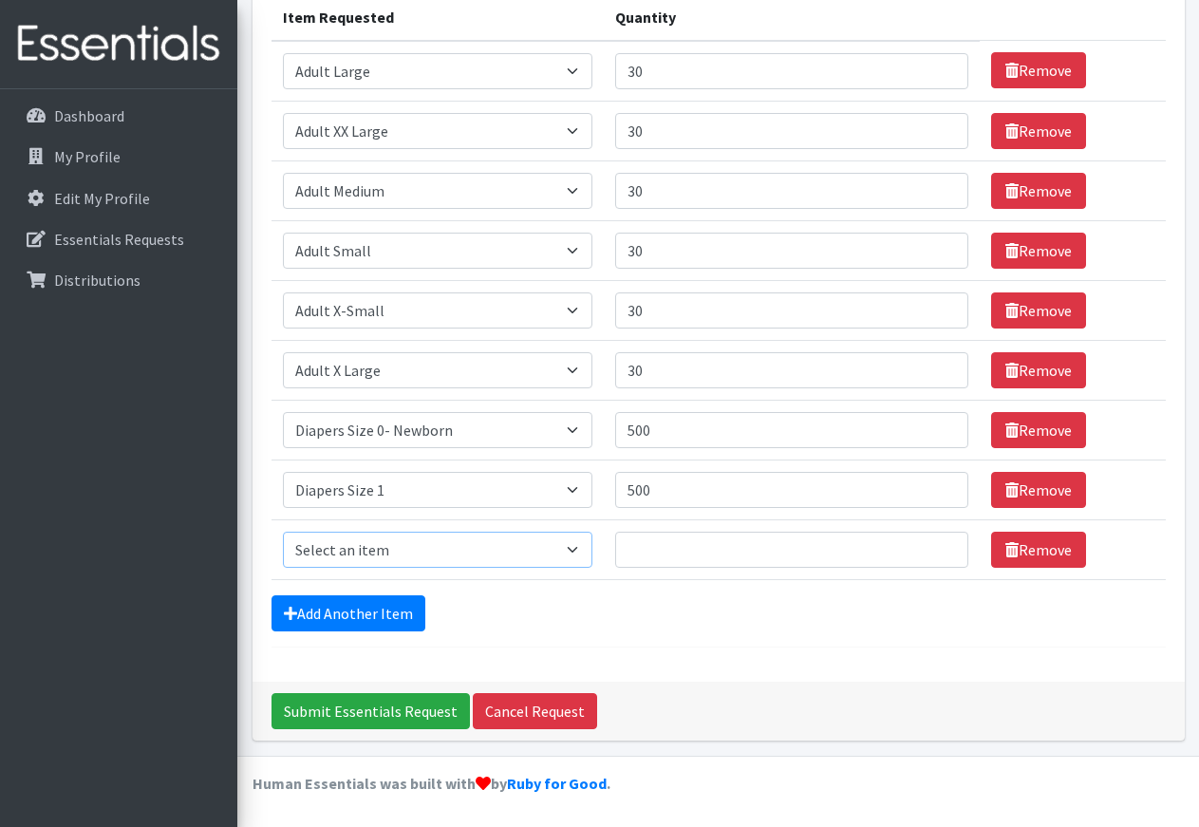
click at [283, 532] on select "Select an item Adult XXX Large Adult Large Adult XX Large Adult Medium Adult Sm…" at bounding box center [438, 550] width 310 height 36
select select "426"
click option "Diapers Size 2" at bounding box center [0, 0] width 0 height 0
click at [653, 551] on input "Quantity" at bounding box center [791, 550] width 353 height 36
type input "500"
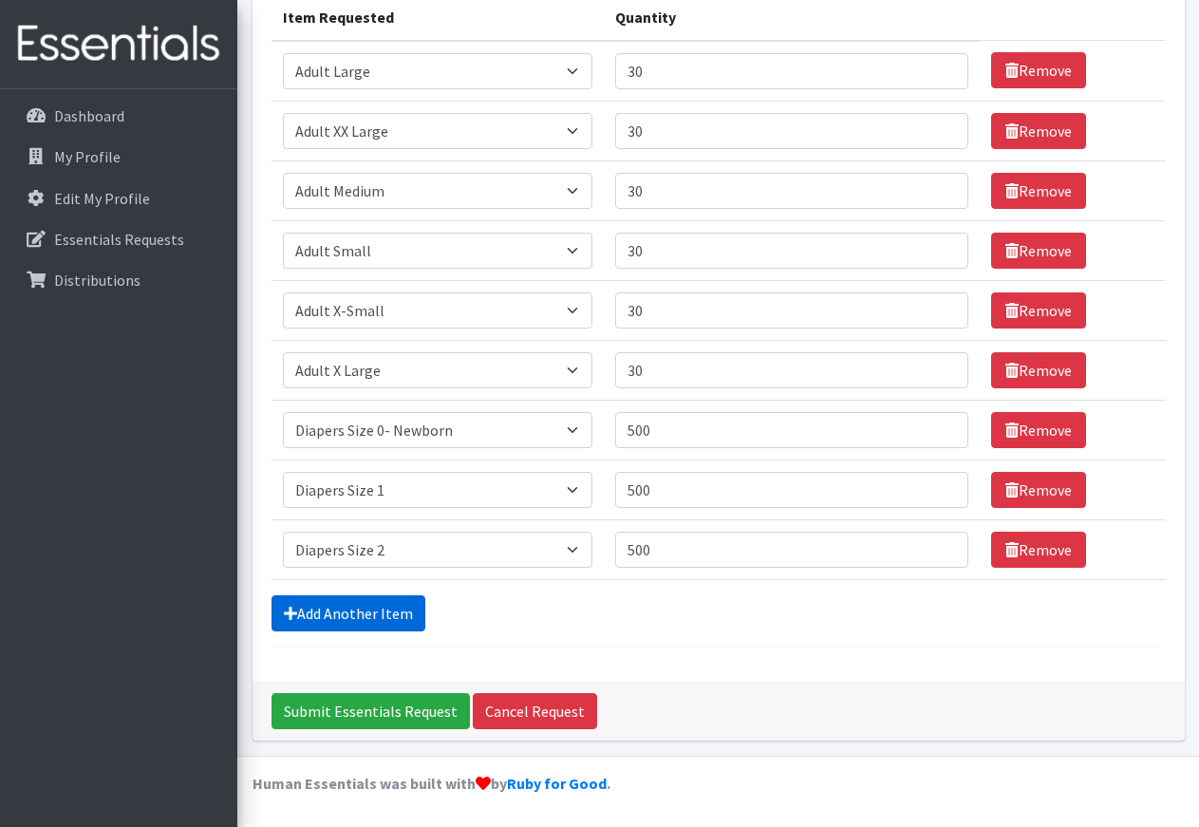
click at [376, 616] on link "Add Another Item" at bounding box center [349, 613] width 154 height 36
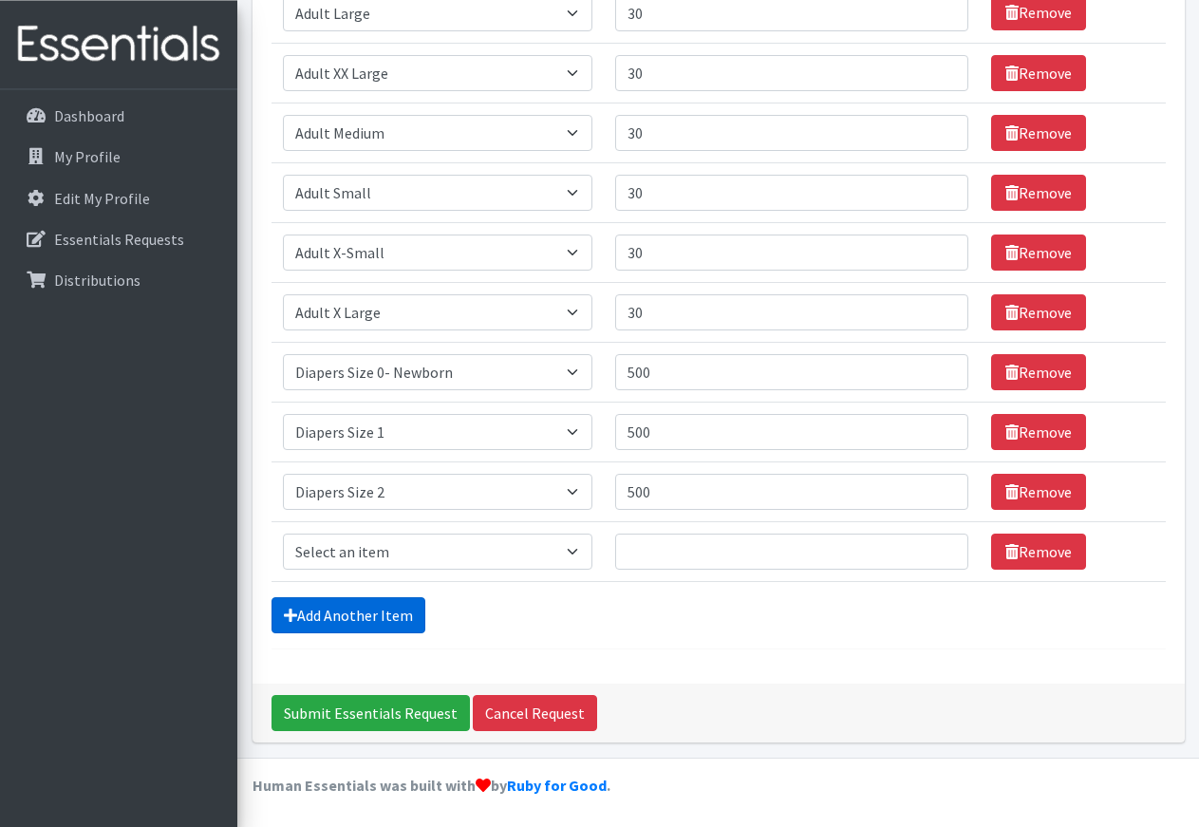
scroll to position [313, 0]
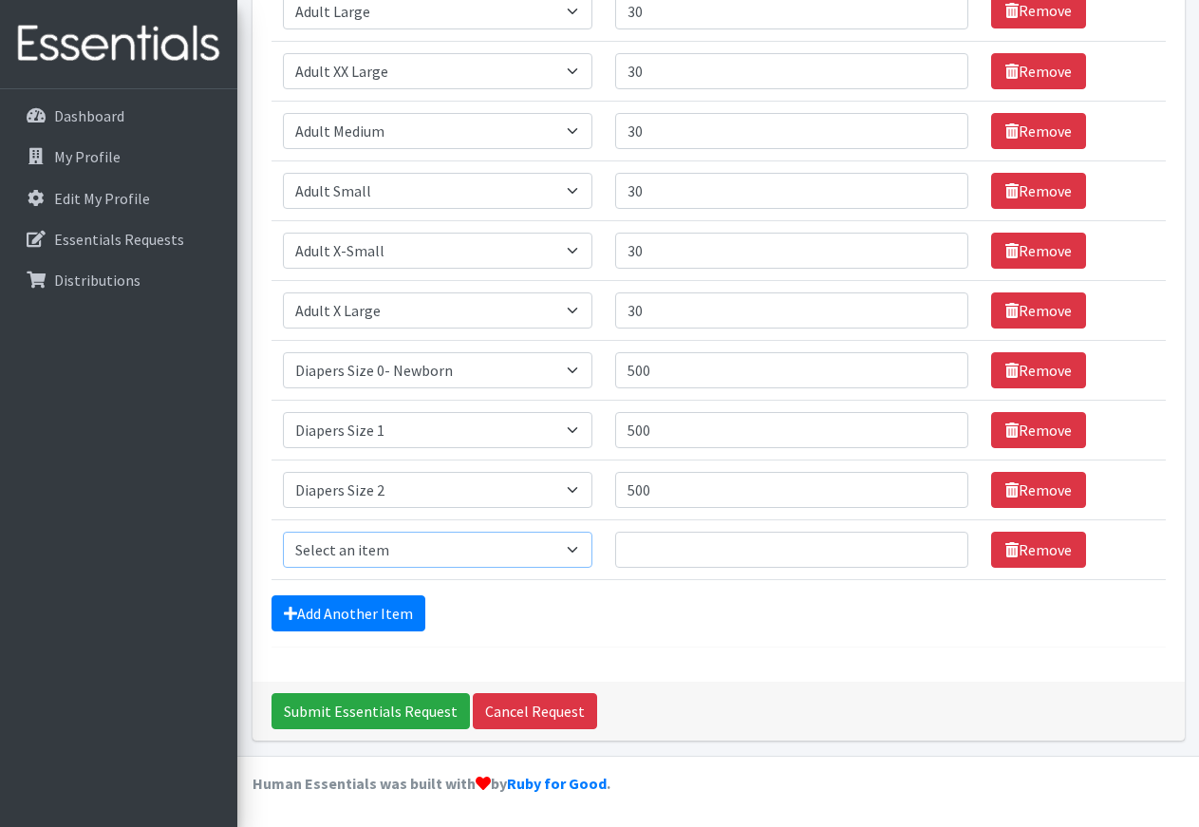
click at [283, 532] on select "Select an item Adult XXX Large Adult Large Adult XX Large Adult Medium Adult Sm…" at bounding box center [438, 550] width 310 height 36
select select "428"
click option "Diapers Size 3" at bounding box center [0, 0] width 0 height 0
click at [649, 551] on input "Quantity" at bounding box center [791, 550] width 353 height 36
type input "500"
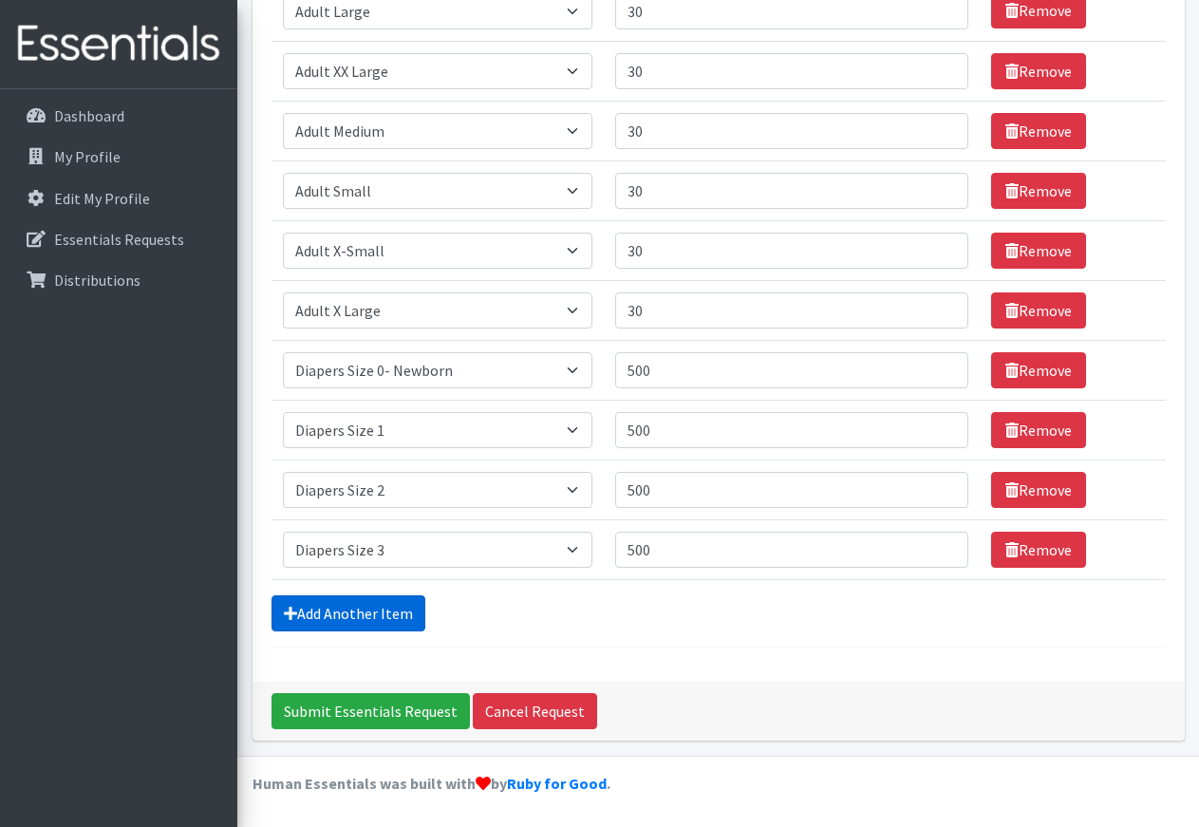
click at [365, 606] on link "Add Another Item" at bounding box center [349, 613] width 154 height 36
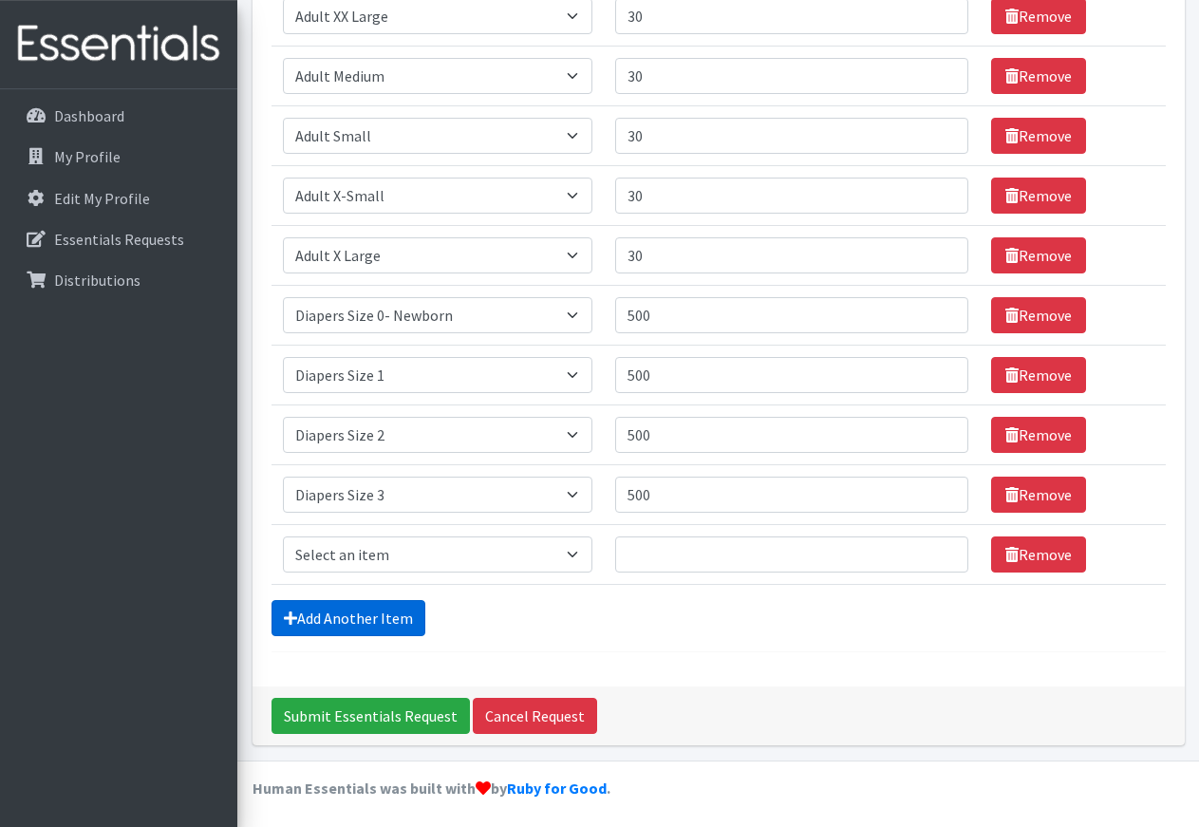
scroll to position [373, 0]
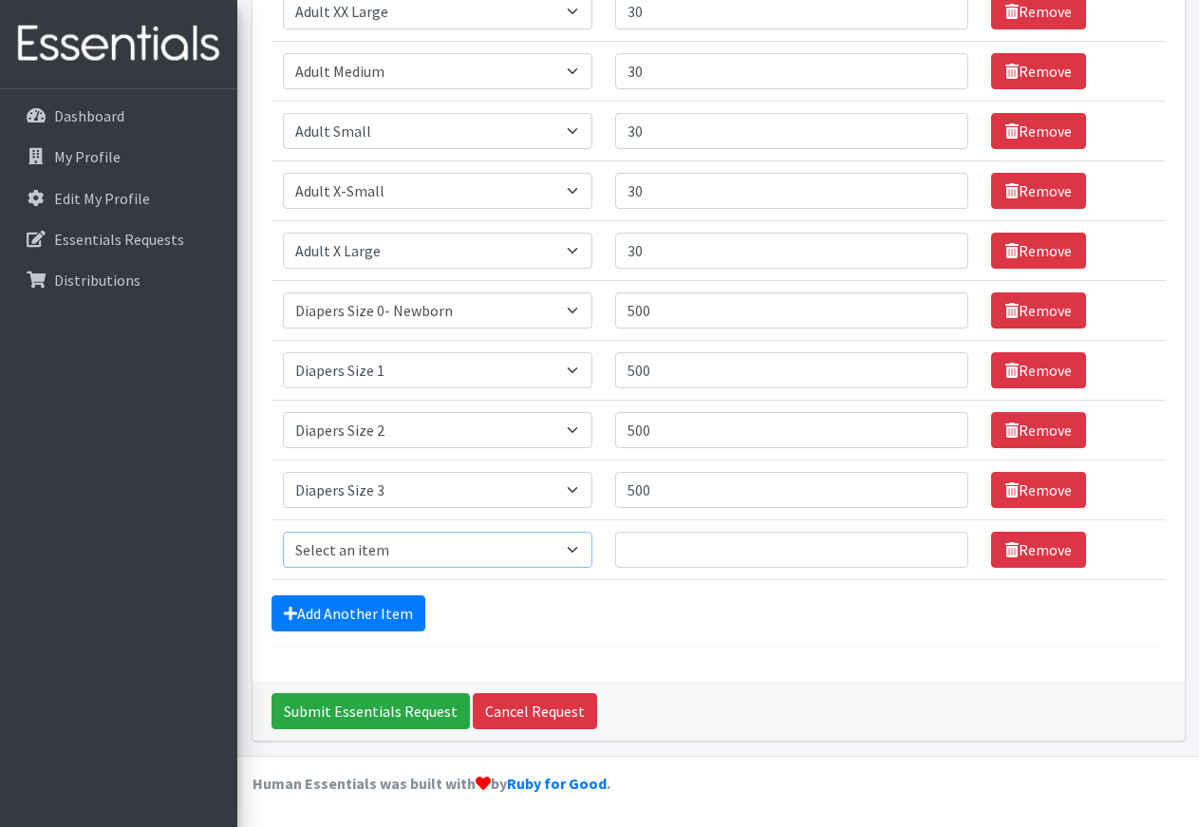
click at [283, 532] on select "Select an item Adult XXX Large Adult Large Adult XX Large Adult Medium Adult Sm…" at bounding box center [438, 550] width 310 height 36
select select "414"
click option "Diapers Size 4" at bounding box center [0, 0] width 0 height 0
click at [670, 549] on input "Quantity" at bounding box center [791, 550] width 353 height 36
type input "500"
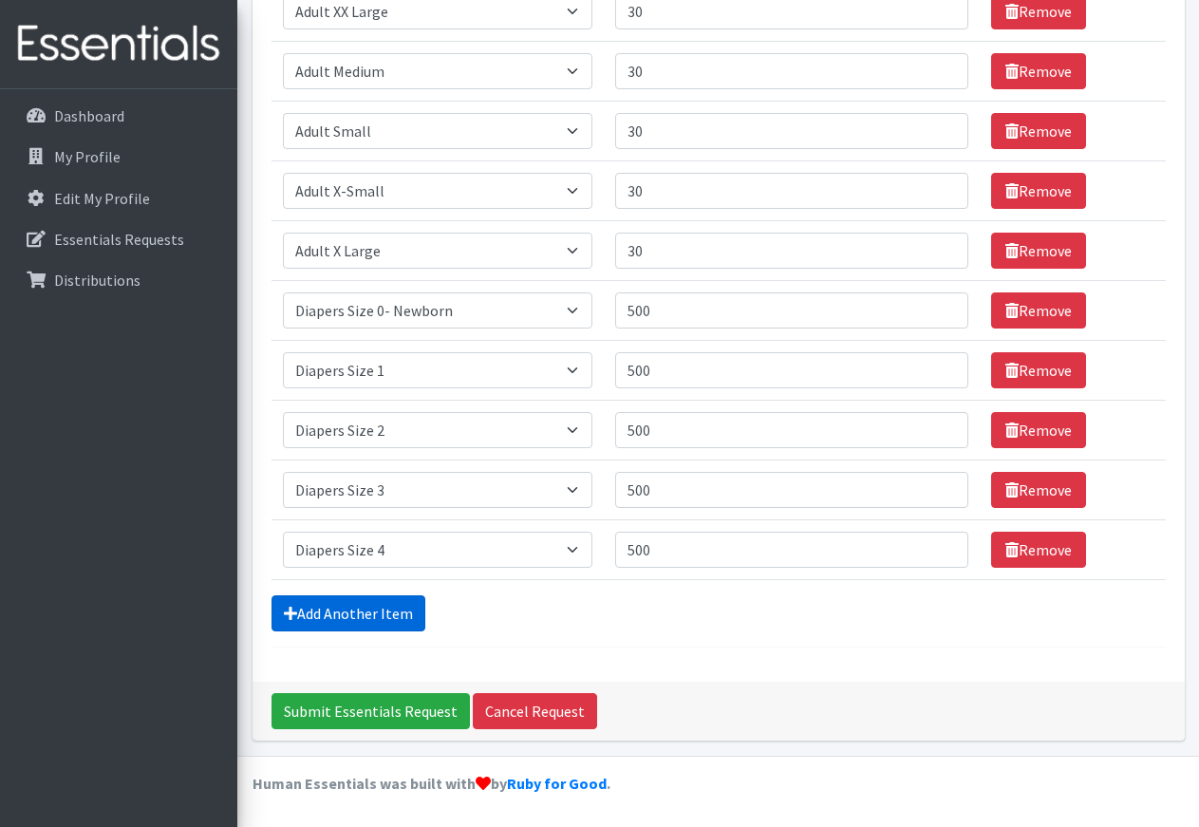
click at [326, 620] on link "Add Another Item" at bounding box center [349, 613] width 154 height 36
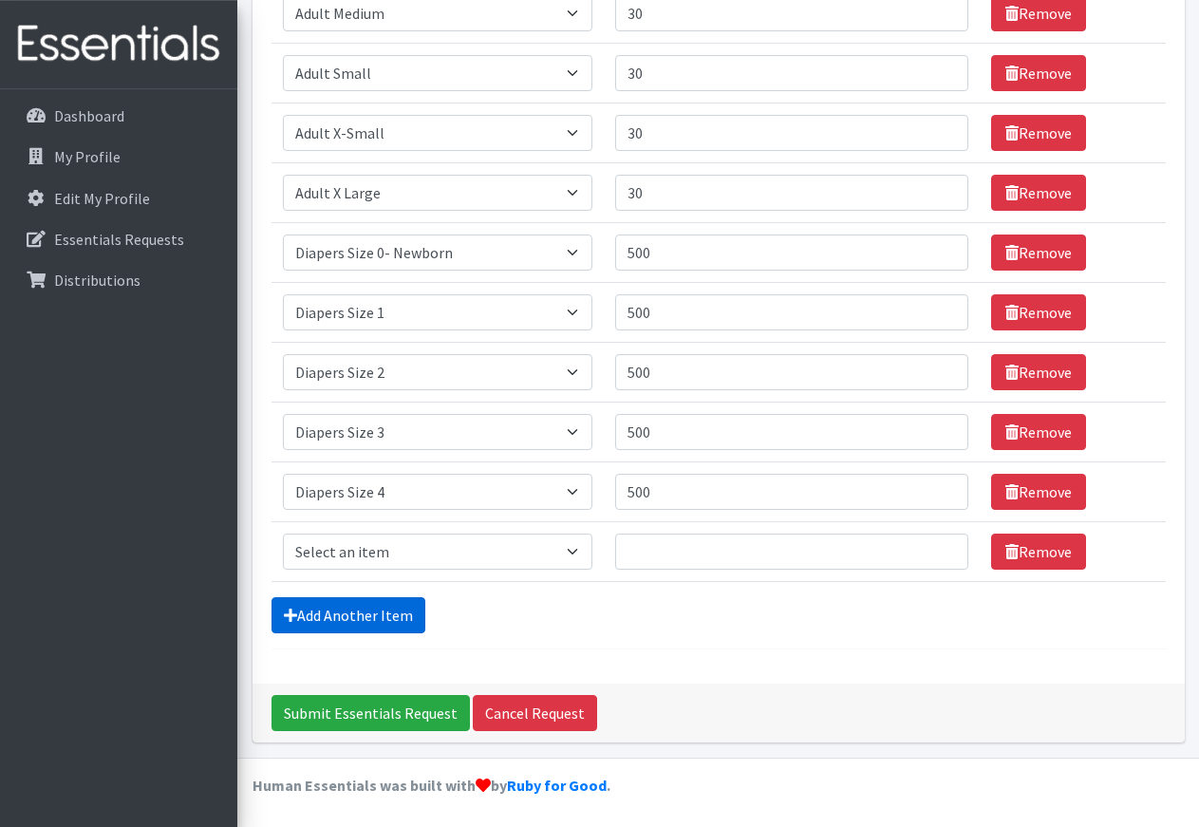
scroll to position [433, 0]
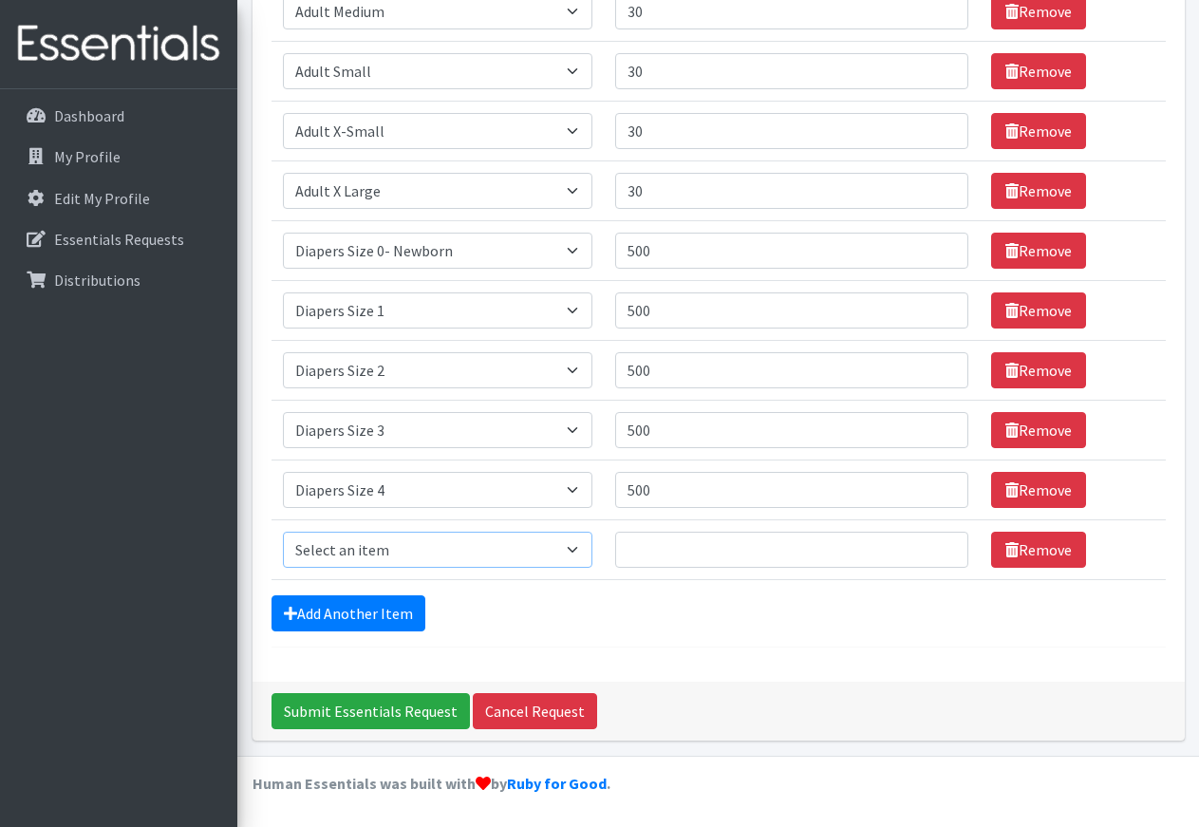
click at [283, 532] on select "Select an item Adult XXX Large Adult Large Adult XX Large Adult Medium Adult Sm…" at bounding box center [438, 550] width 310 height 36
select select "415"
click option "Diapers Size 5" at bounding box center [0, 0] width 0 height 0
click at [667, 551] on input "Quantity" at bounding box center [791, 550] width 353 height 36
type input "500"
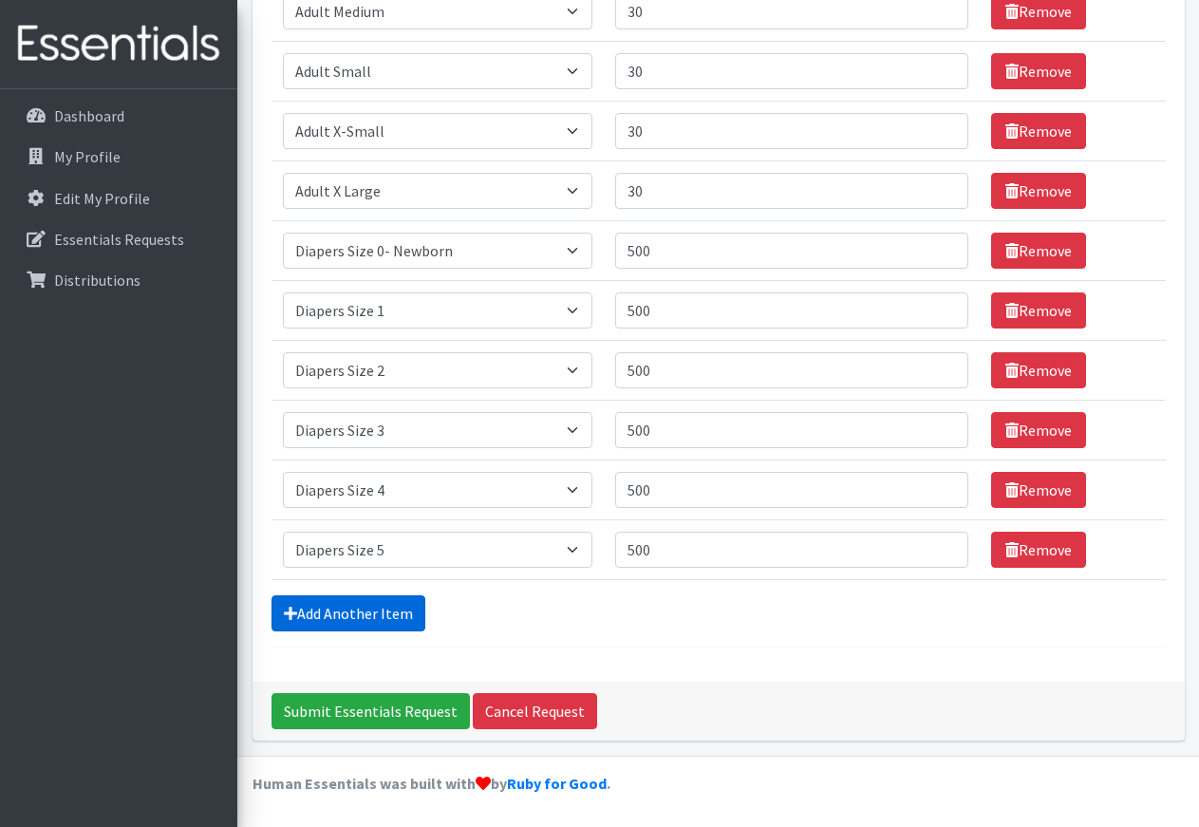
click at [374, 617] on link "Add Another Item" at bounding box center [349, 613] width 154 height 36
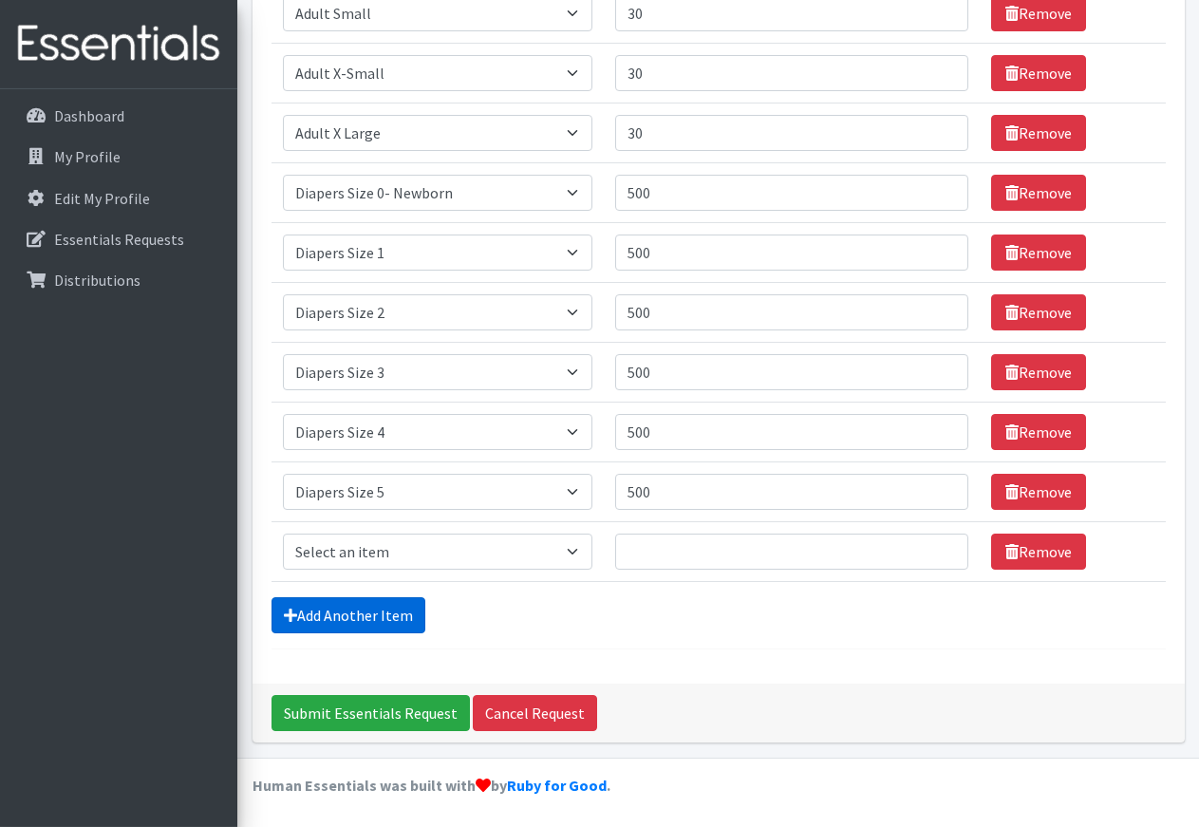
scroll to position [493, 0]
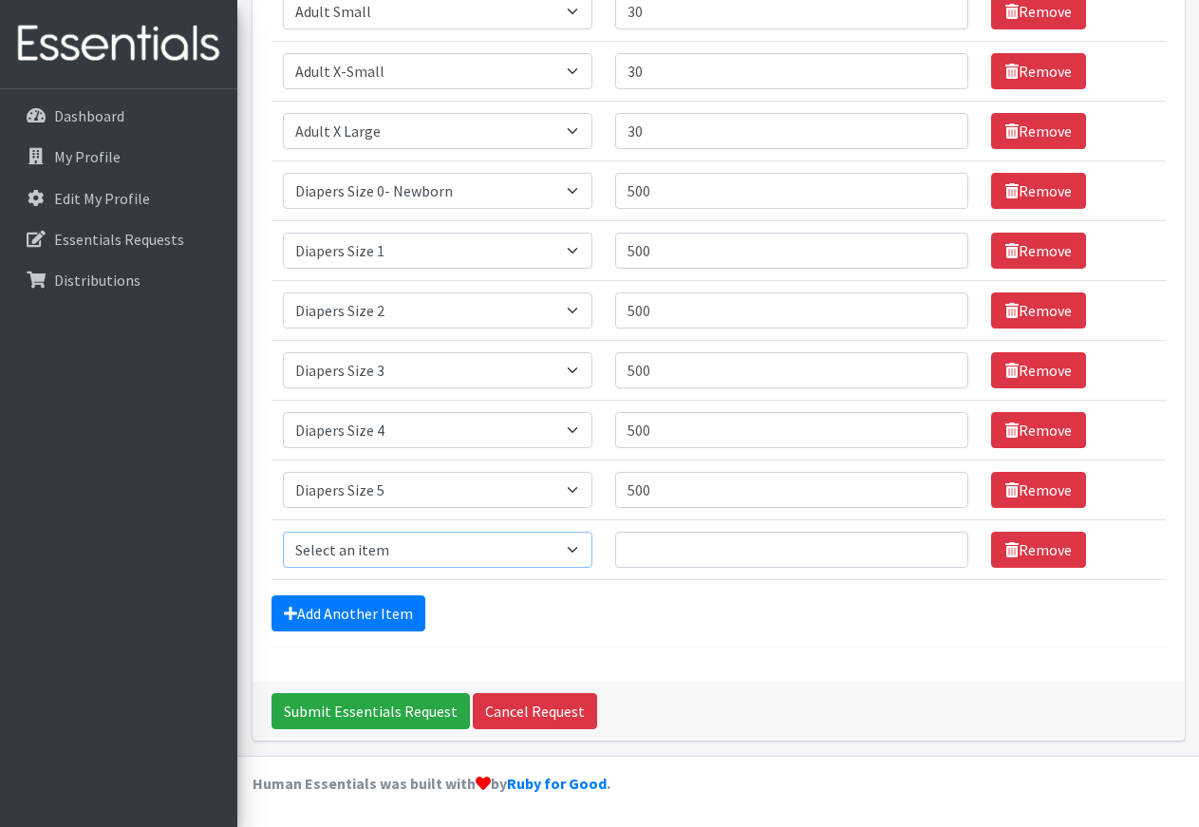
click at [283, 532] on select "Select an item Adult XXX Large Adult Large Adult XX Large Adult Medium Adult Sm…" at bounding box center [438, 550] width 310 height 36
select select "4739"
click option "Diapers Size 7 XL" at bounding box center [0, 0] width 0 height 0
click at [1024, 550] on link "Remove" at bounding box center [1038, 550] width 95 height 36
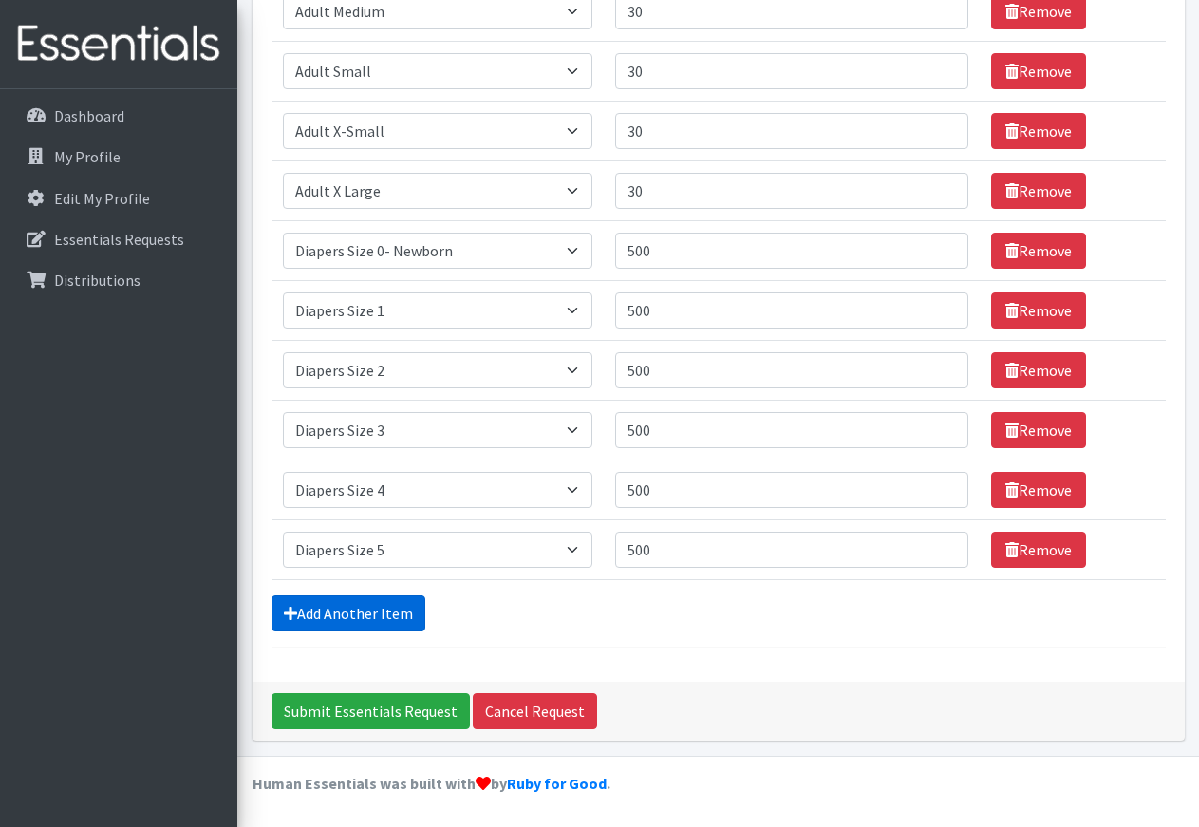
click at [354, 604] on link "Add Another Item" at bounding box center [349, 613] width 154 height 36
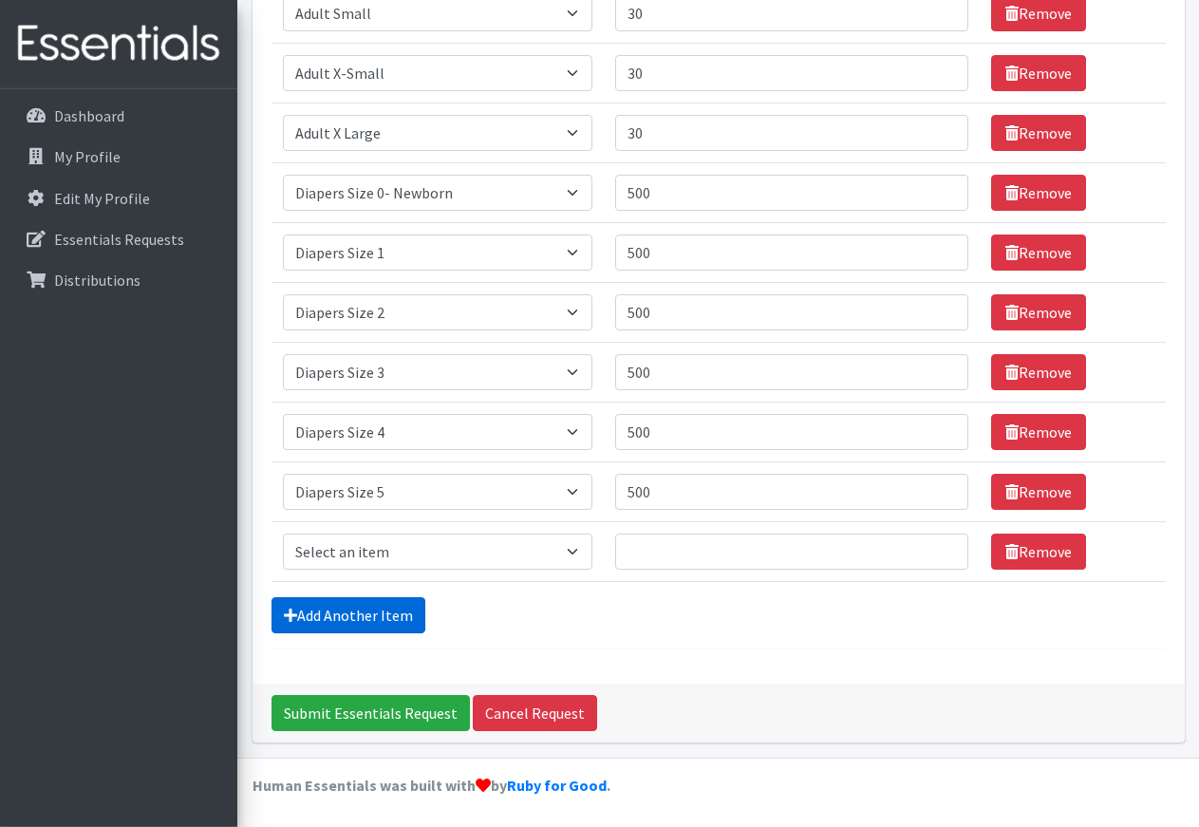
scroll to position [493, 0]
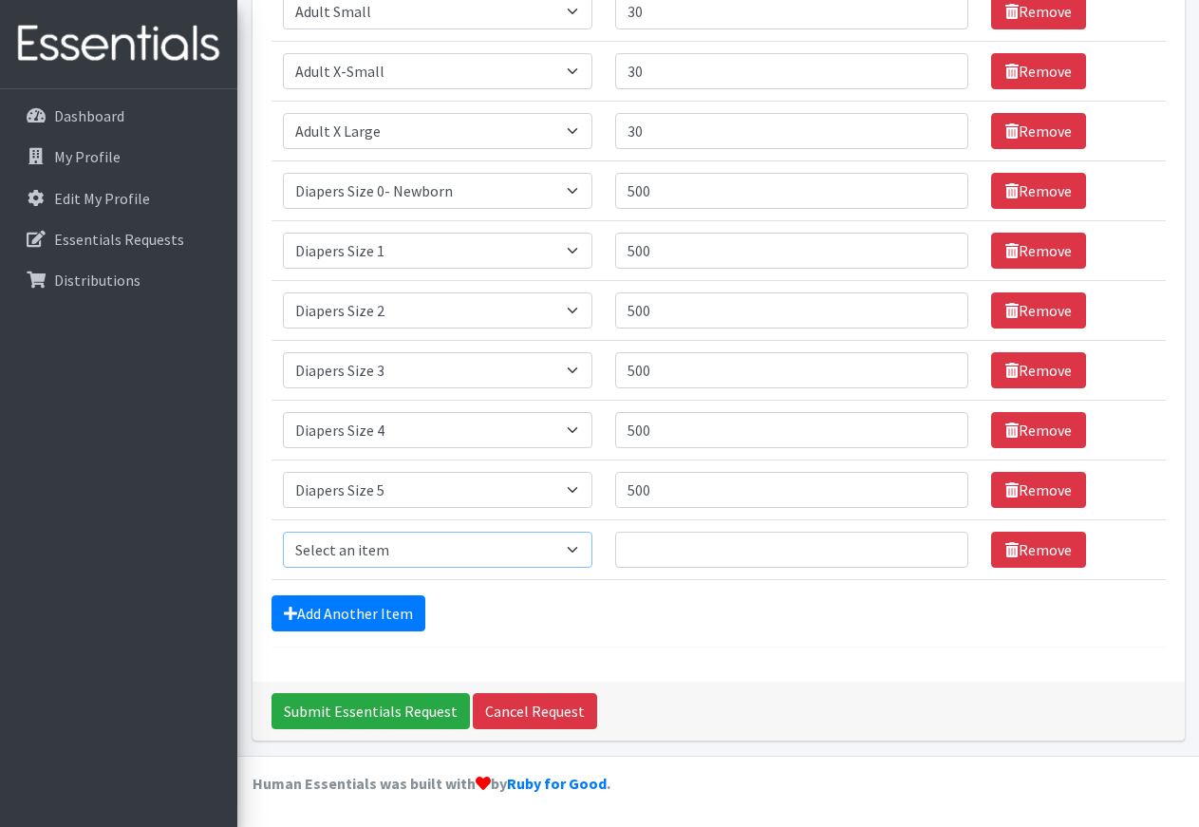
click at [283, 532] on select "Select an item Adult XXX Large Adult Large Adult XX Large Adult Medium Adult Sm…" at bounding box center [438, 550] width 310 height 36
select select "417"
click option "Diapers Size 6" at bounding box center [0, 0] width 0 height 0
click at [641, 543] on input "Quantity" at bounding box center [791, 550] width 353 height 36
type input "500"
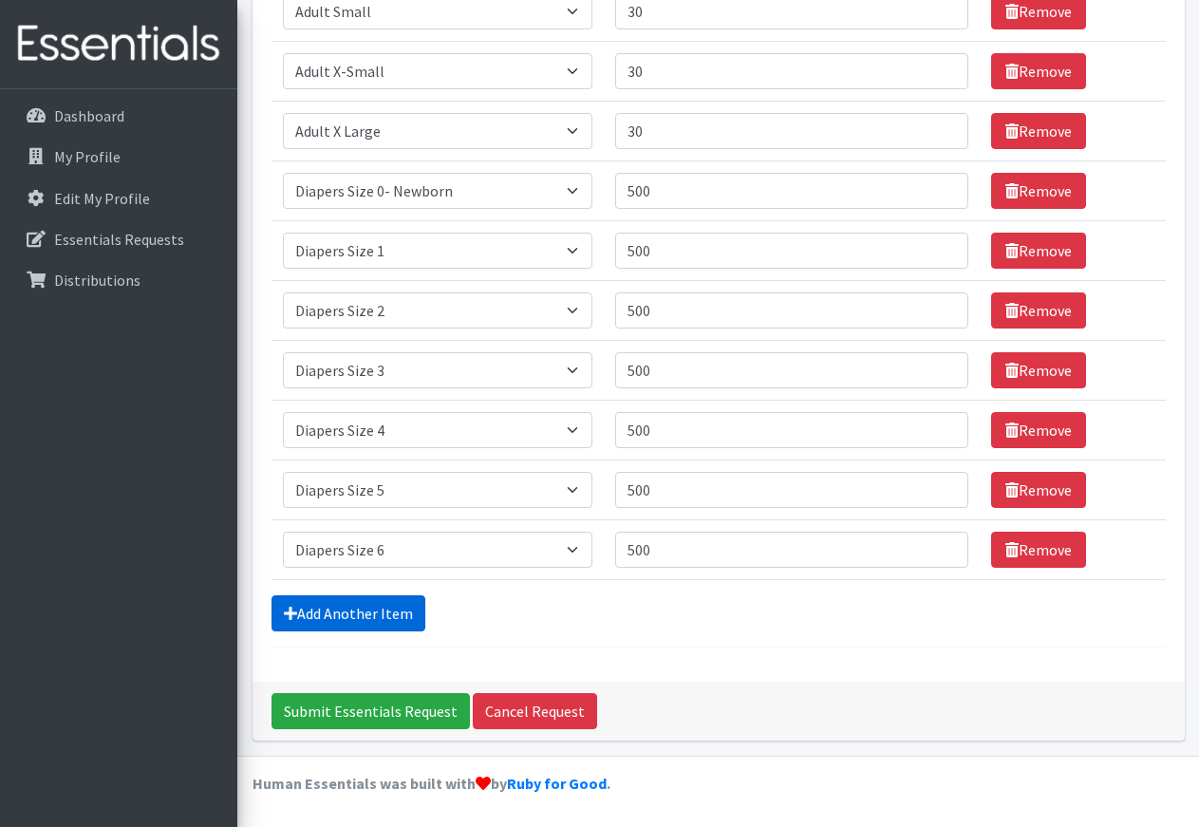
click at [352, 606] on link "Add Another Item" at bounding box center [349, 613] width 154 height 36
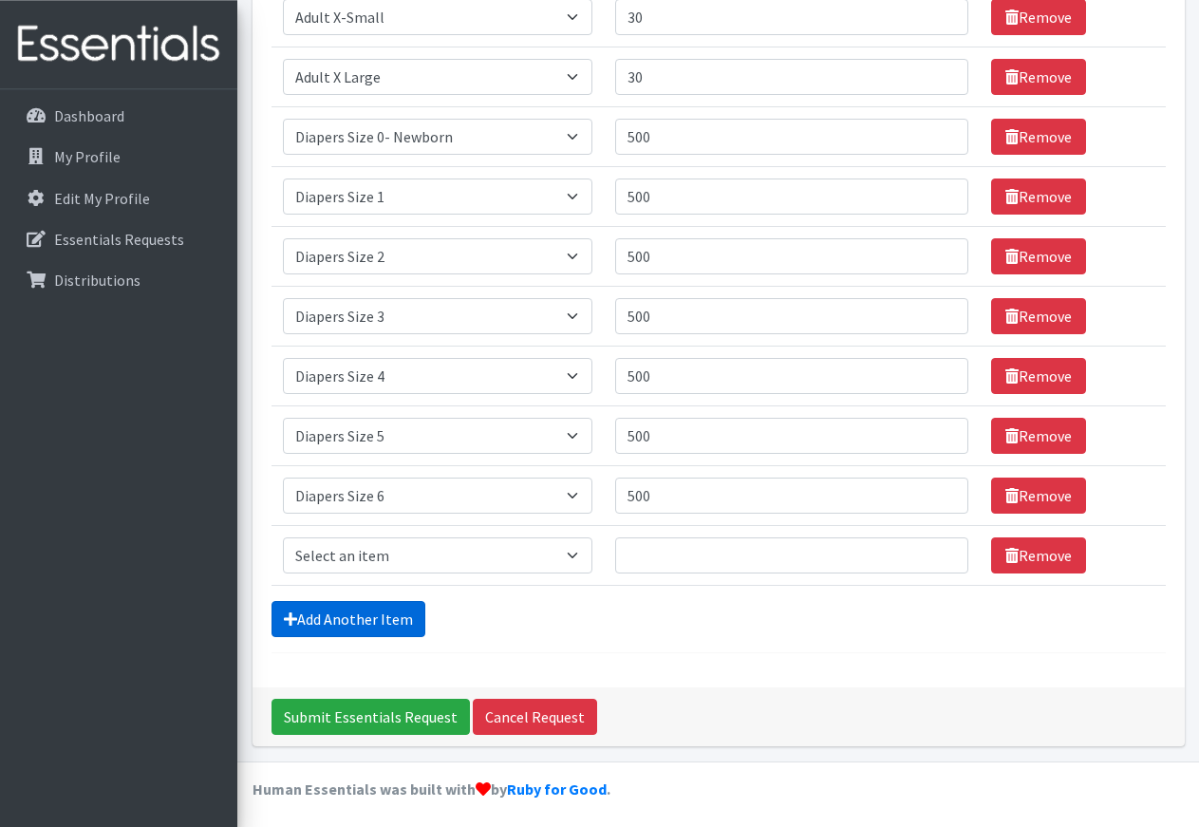
scroll to position [553, 0]
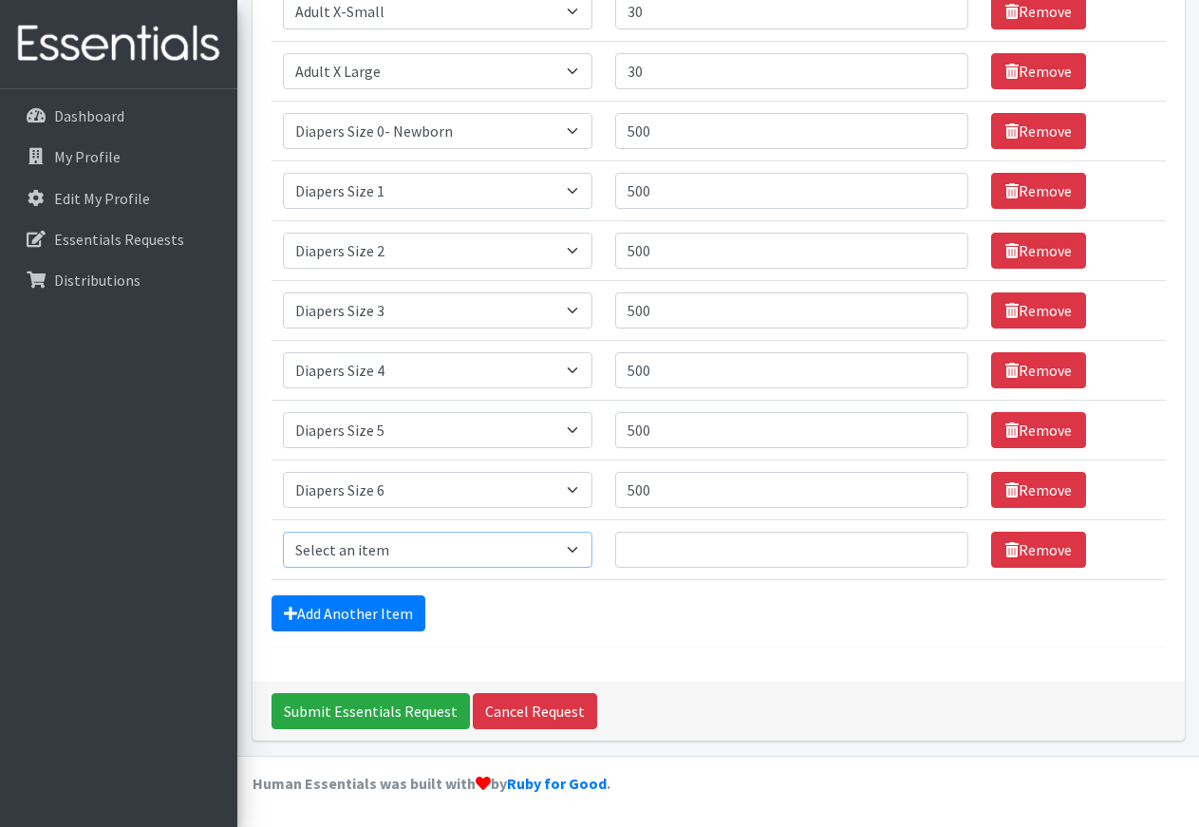
click at [283, 532] on select "Select an item Adult XXX Large Adult Large Adult XX Large Adult Medium Adult Sm…" at bounding box center [438, 550] width 310 height 36
select select "4739"
click option "Diapers Size 7 XL" at bounding box center [0, 0] width 0 height 0
click at [645, 554] on input "Quantity" at bounding box center [791, 550] width 353 height 36
type input "300"
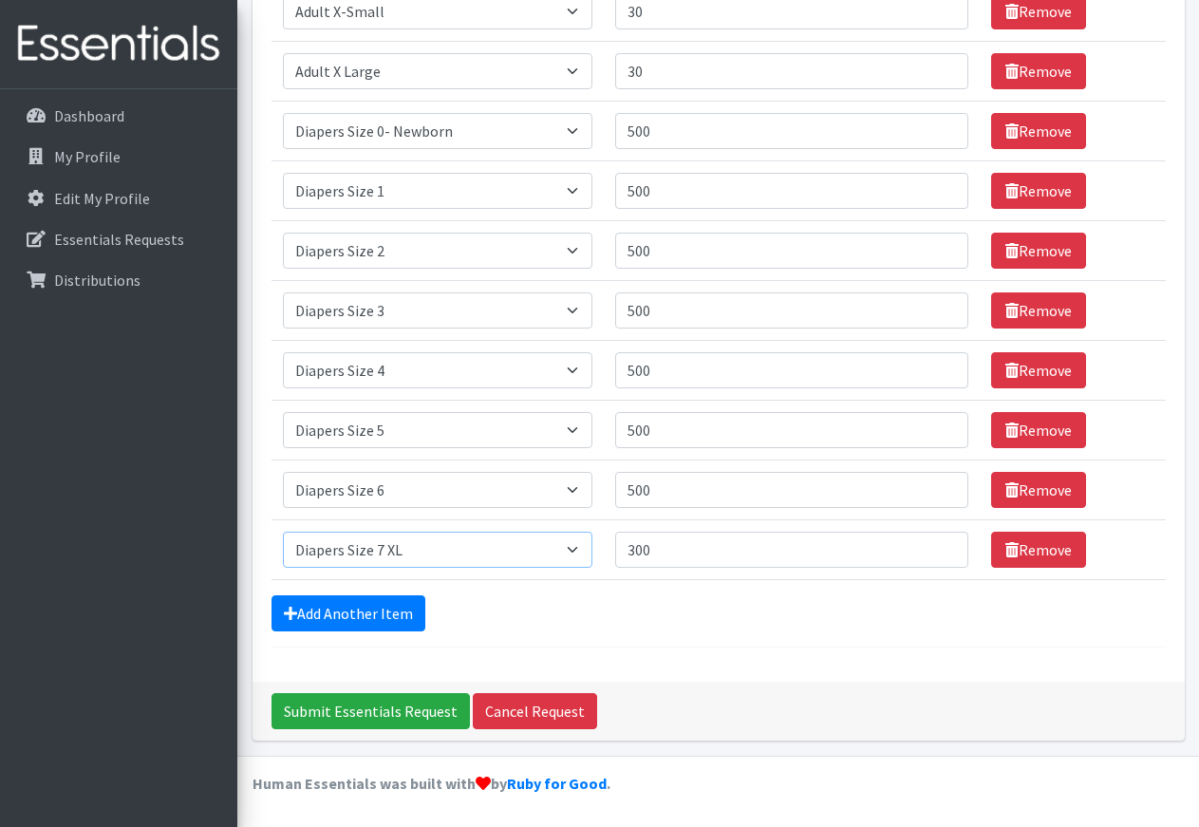
click at [283, 532] on select "Select an item Adult XXX Large Adult Large Adult XX Large Adult Medium Adult Sm…" at bounding box center [438, 550] width 310 height 36
select select "2925"
click option "Kids Boys Pull-Ups 2T-3T" at bounding box center [0, 0] width 0 height 0
click at [413, 616] on link "Add Another Item" at bounding box center [349, 613] width 154 height 36
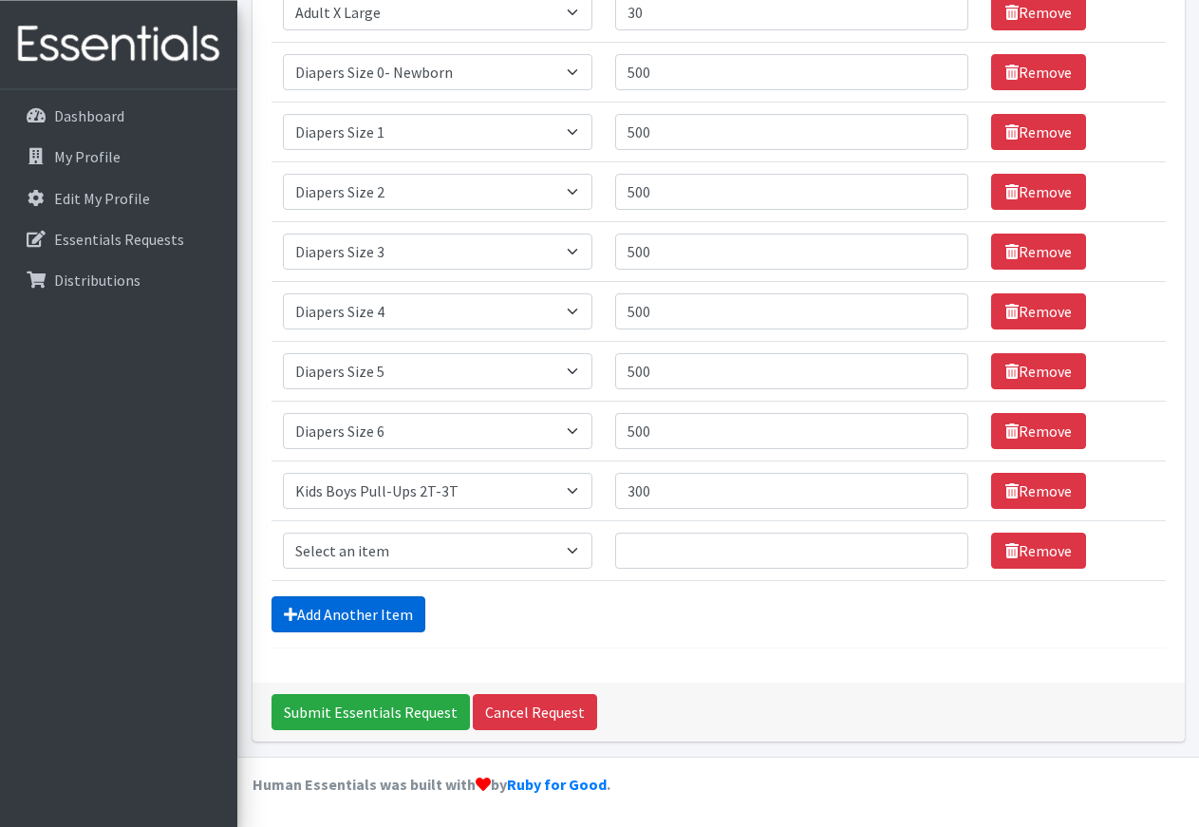
scroll to position [612, 0]
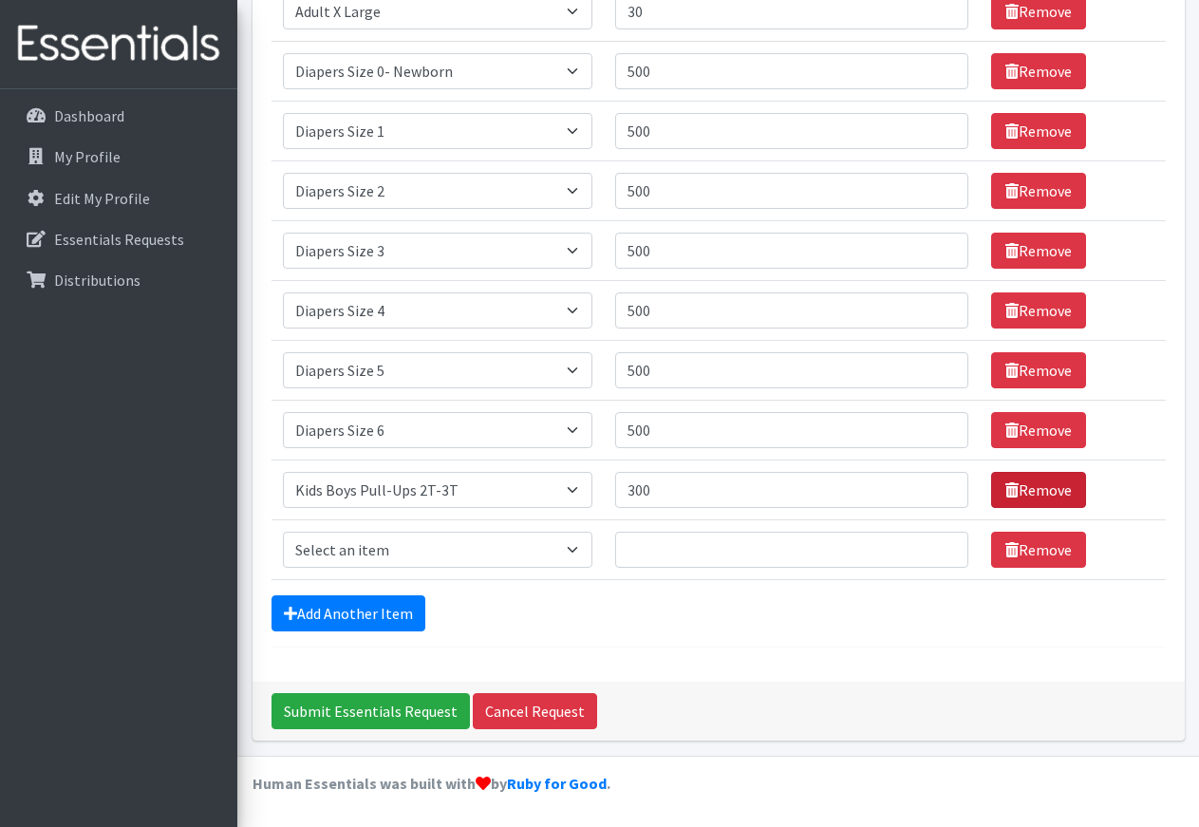
click at [1037, 484] on link "Remove" at bounding box center [1038, 490] width 95 height 36
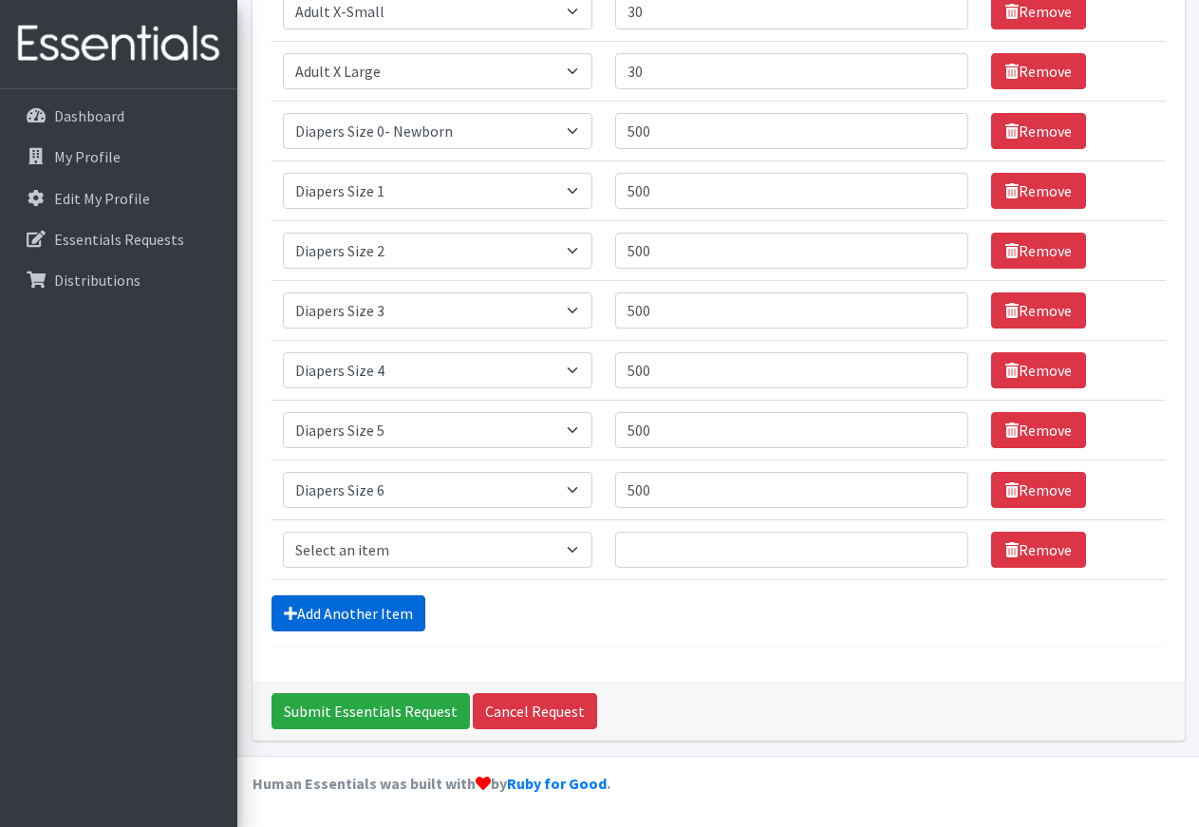
click at [393, 618] on link "Add Another Item" at bounding box center [349, 613] width 154 height 36
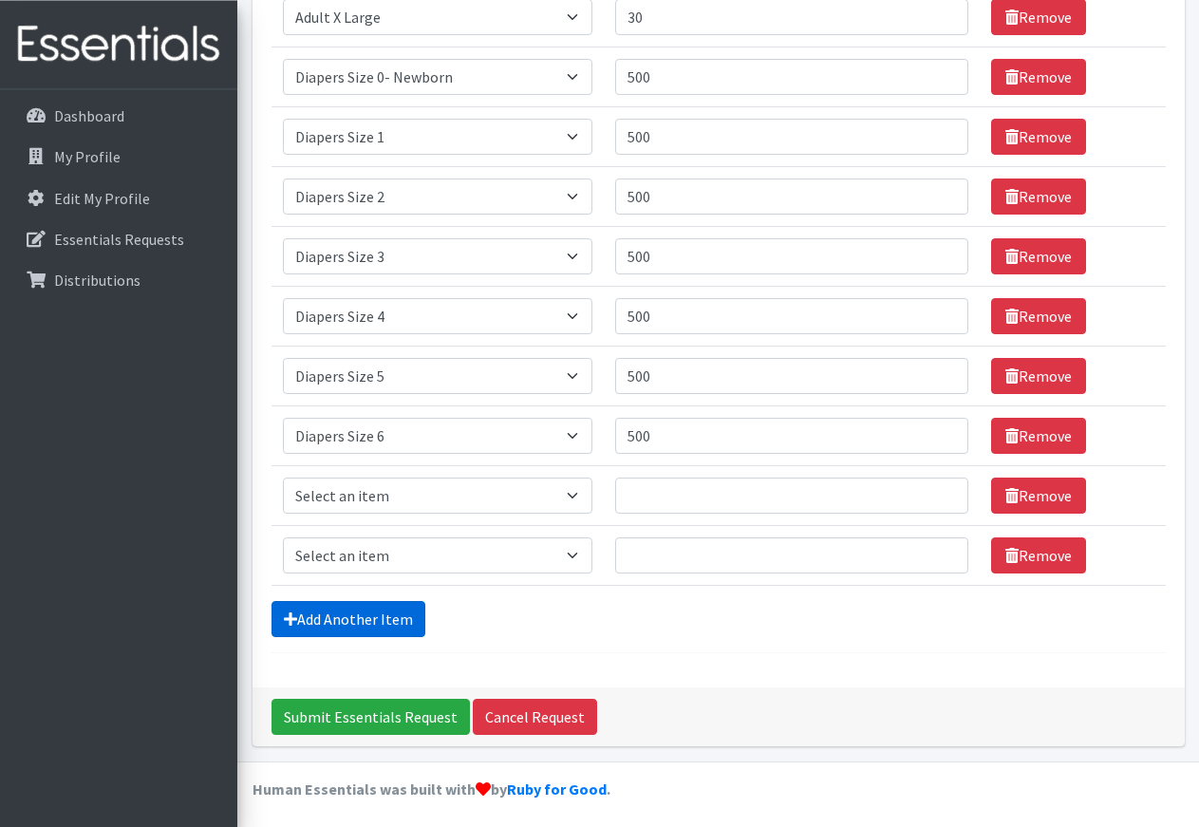
scroll to position [612, 0]
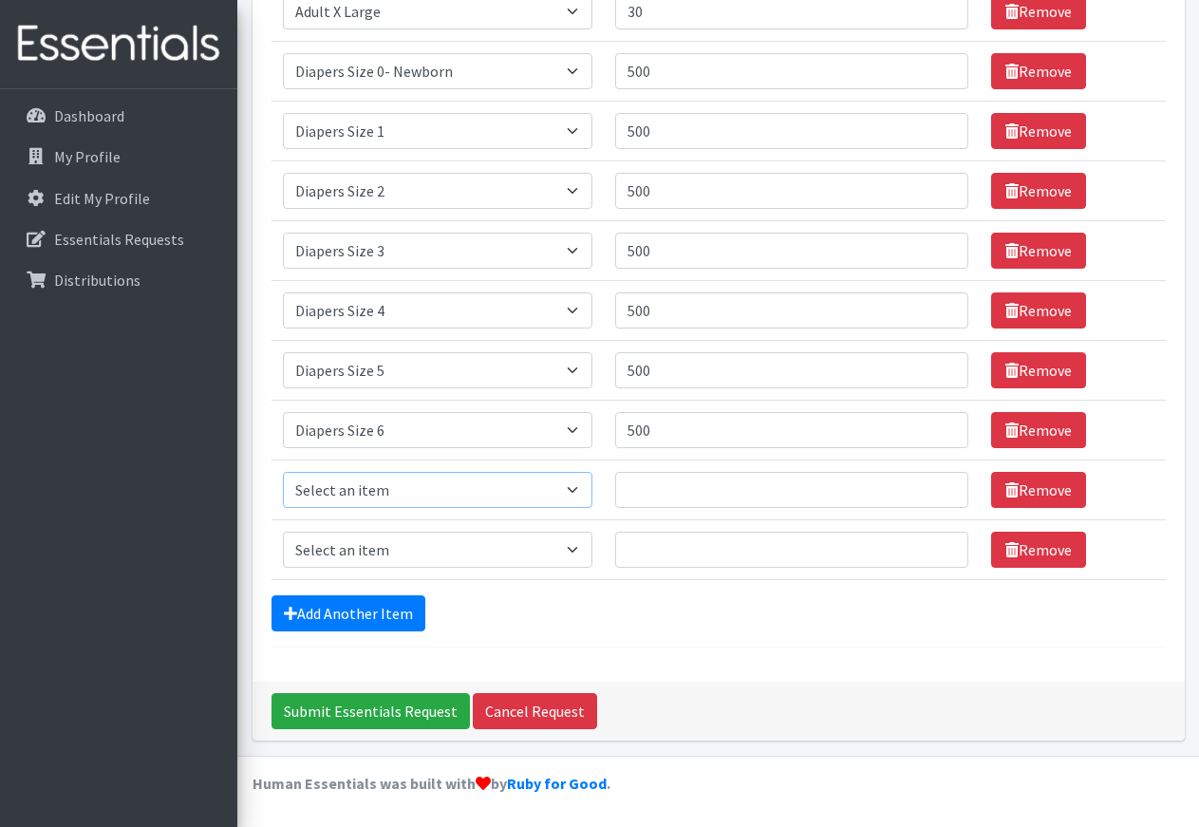
click at [283, 472] on select "Select an item Adult XXX Large Adult Large Adult XX Large Adult Medium Adult Sm…" at bounding box center [438, 490] width 310 height 36
select select "4739"
click option "Diapers Size 7 XL" at bounding box center [0, 0] width 0 height 0
click at [647, 496] on input "Quantity" at bounding box center [791, 490] width 353 height 36
type input "300"
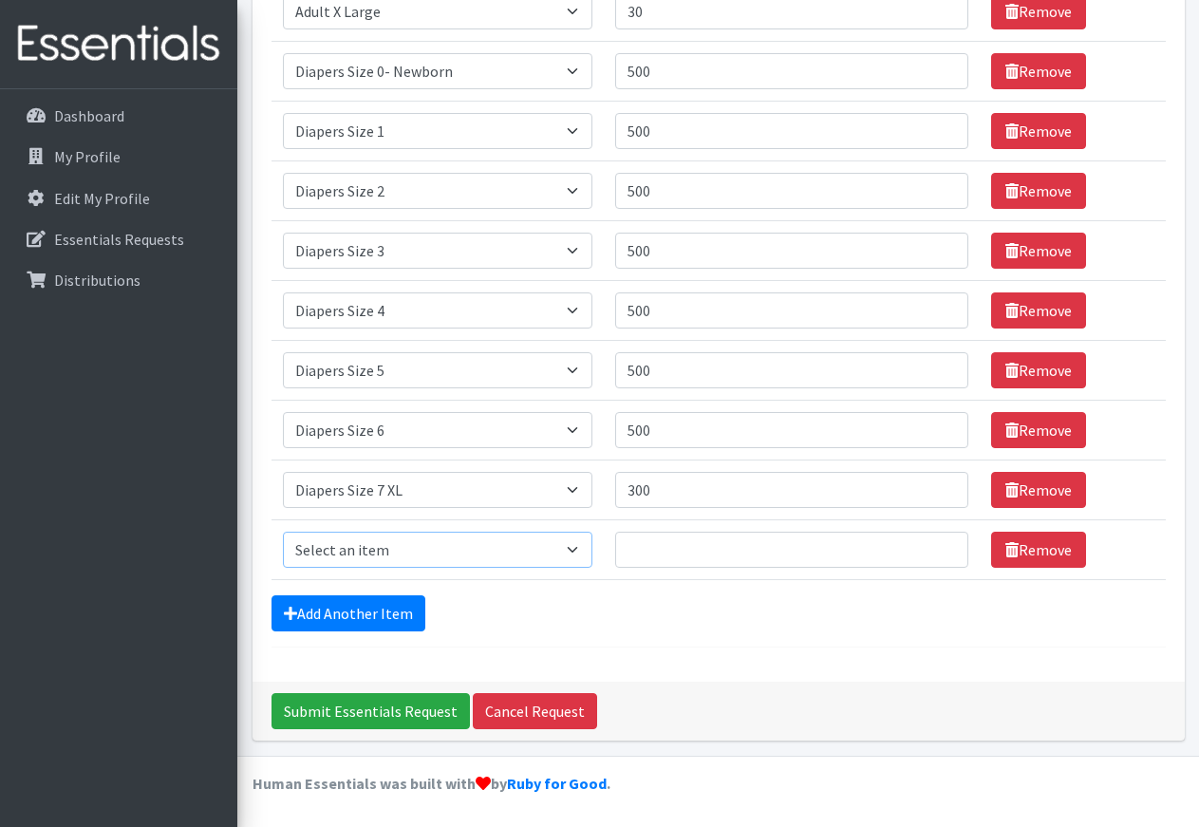
click at [283, 532] on select "Select an item Adult XXX Large Adult Large Adult XX Large Adult Medium Adult Sm…" at bounding box center [438, 550] width 310 height 36
select select "2925"
click option "Kids Boys Pull-Ups 2T-3T" at bounding box center [0, 0] width 0 height 0
click at [652, 551] on input "Quantity" at bounding box center [791, 550] width 353 height 36
